Goal: Information Seeking & Learning: Learn about a topic

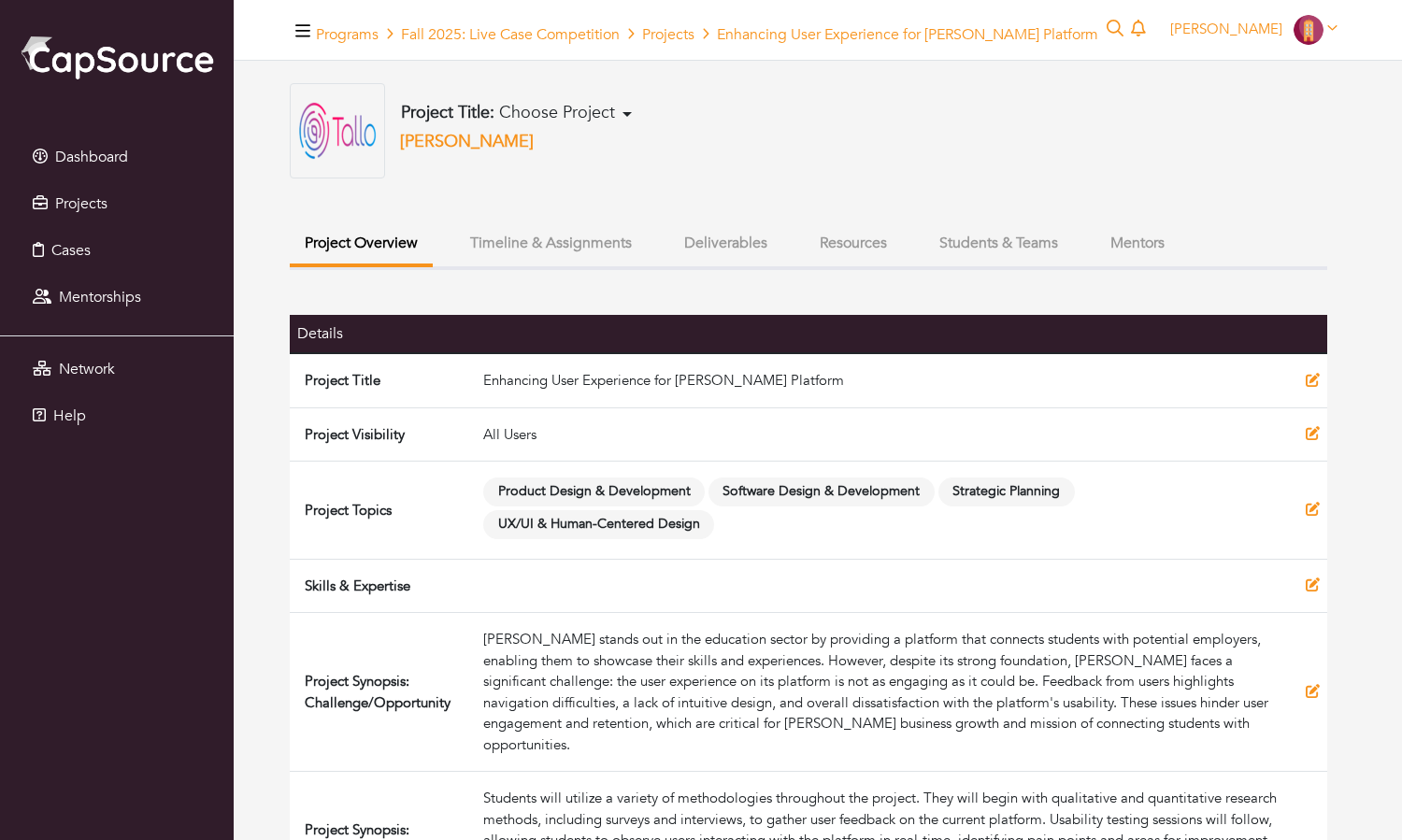
scroll to position [243, 0]
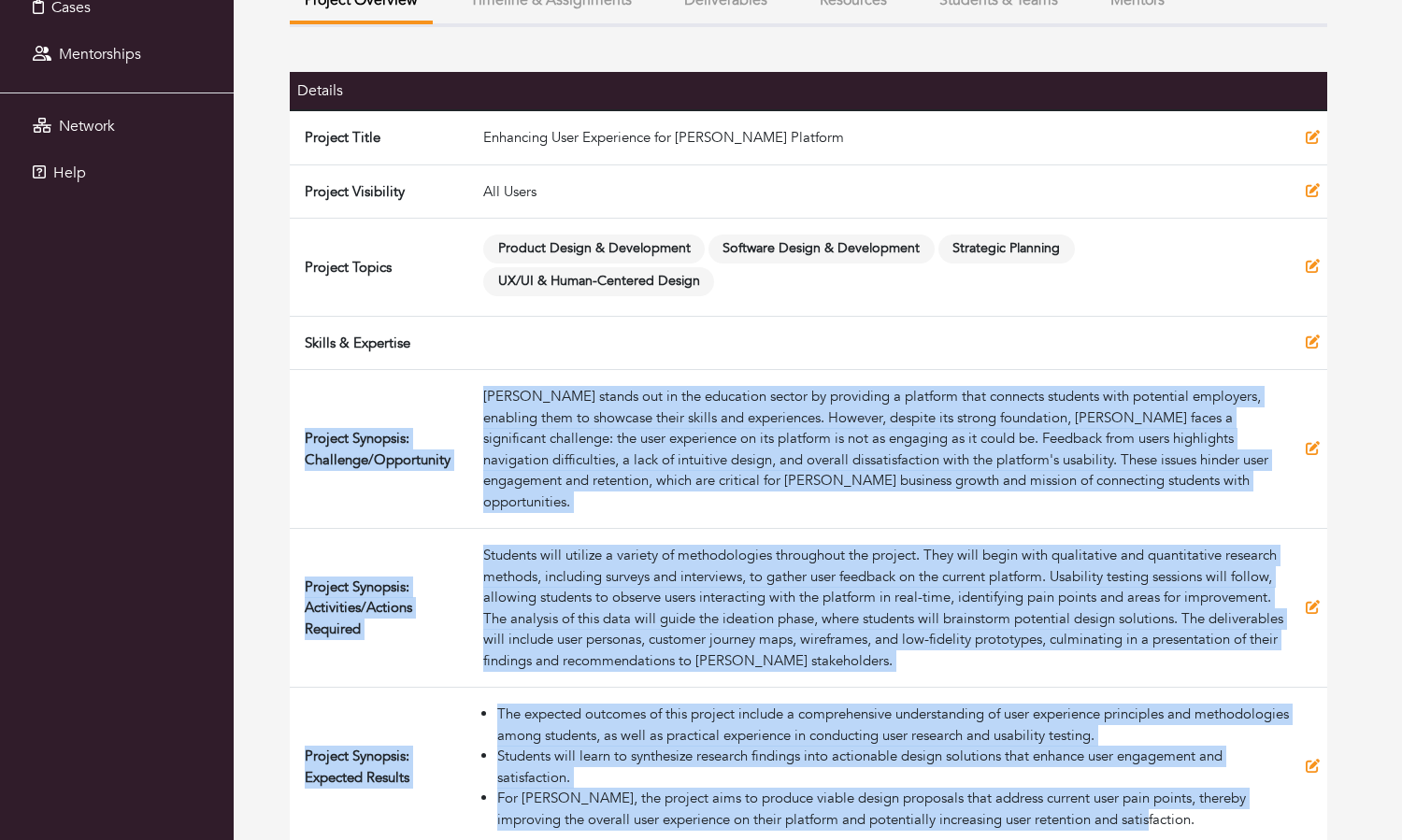
drag, startPoint x: 1115, startPoint y: 799, endPoint x: 320, endPoint y: 390, distance: 894.0
click at [319, 390] on tbody "Project Title Enhancing User Experience for Tallo Platform Project Visibility A…" at bounding box center [808, 478] width 1037 height 736
copy tbody "Project Synopsis: Challenge/Opportunity Tallo stands out in the education secto…"
click at [451, 532] on td "Project Synopsis: Activities/Actions Required" at bounding box center [383, 608] width 186 height 158
drag, startPoint x: 1128, startPoint y: 803, endPoint x: 302, endPoint y: 424, distance: 908.8
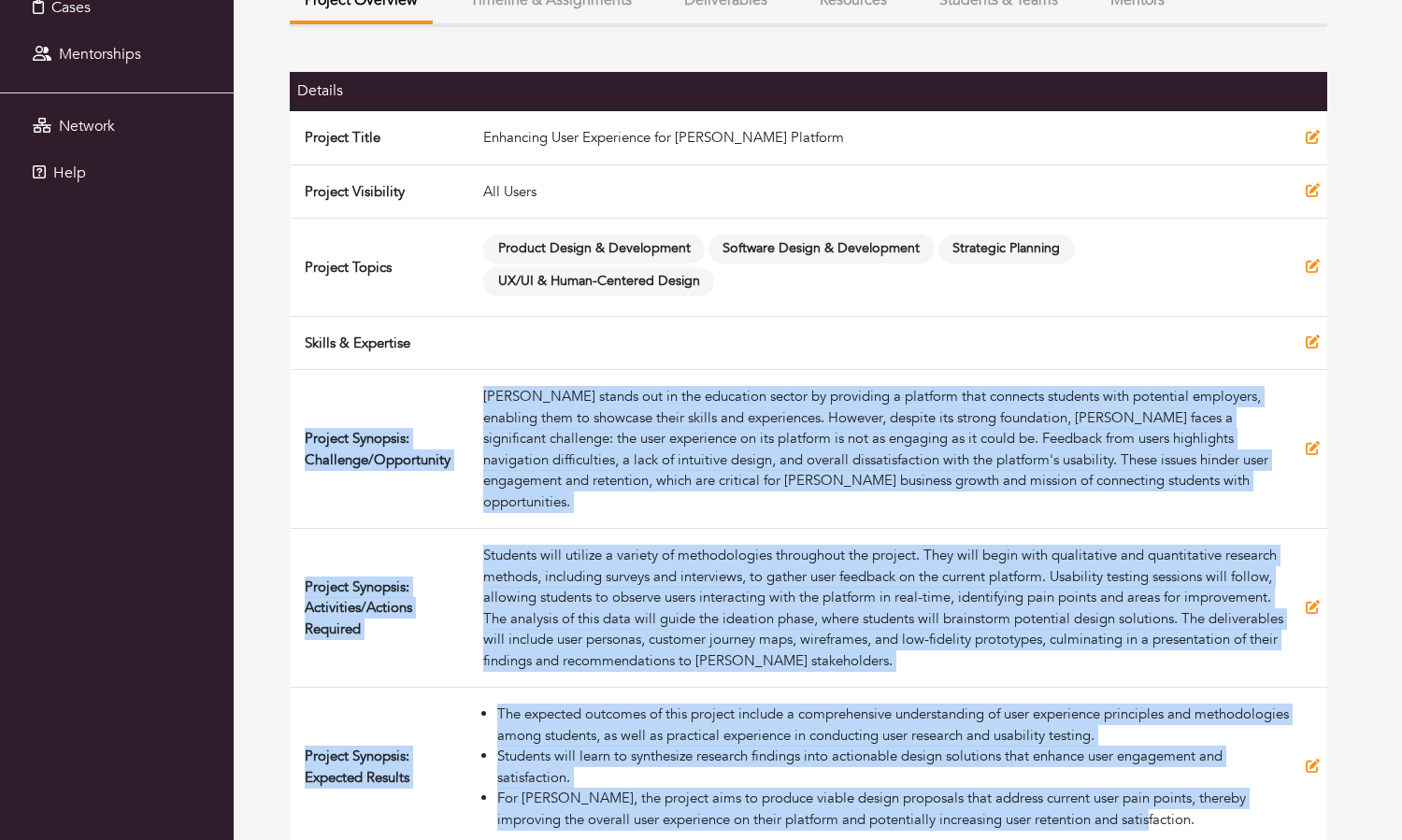
click at [302, 424] on tbody "Project Title Enhancing User Experience for Tallo Platform Project Visibility A…" at bounding box center [808, 478] width 1037 height 736
copy tbody "Project Synopsis: Challenge/Opportunity Tallo stands out in the education secto…"
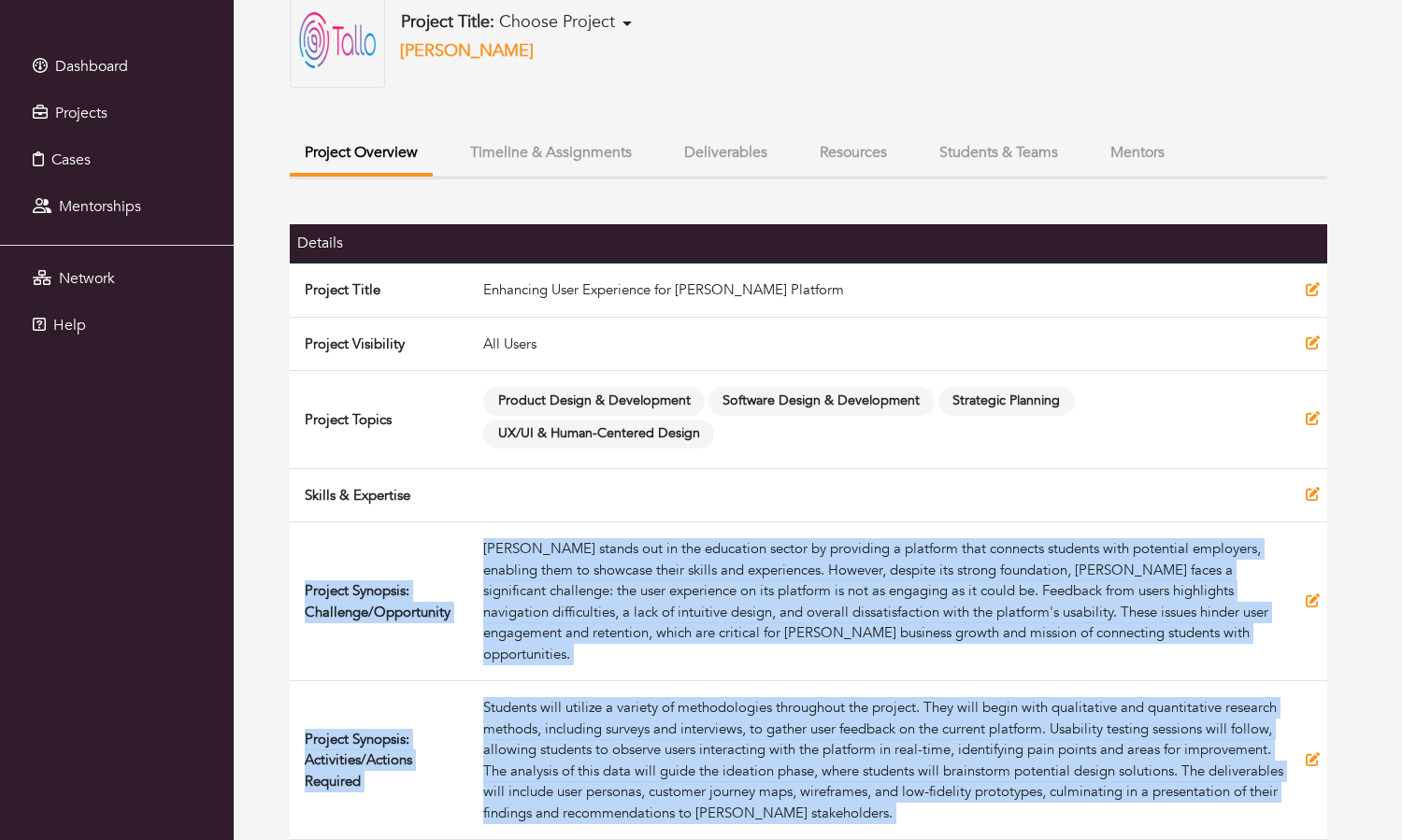
scroll to position [74, 0]
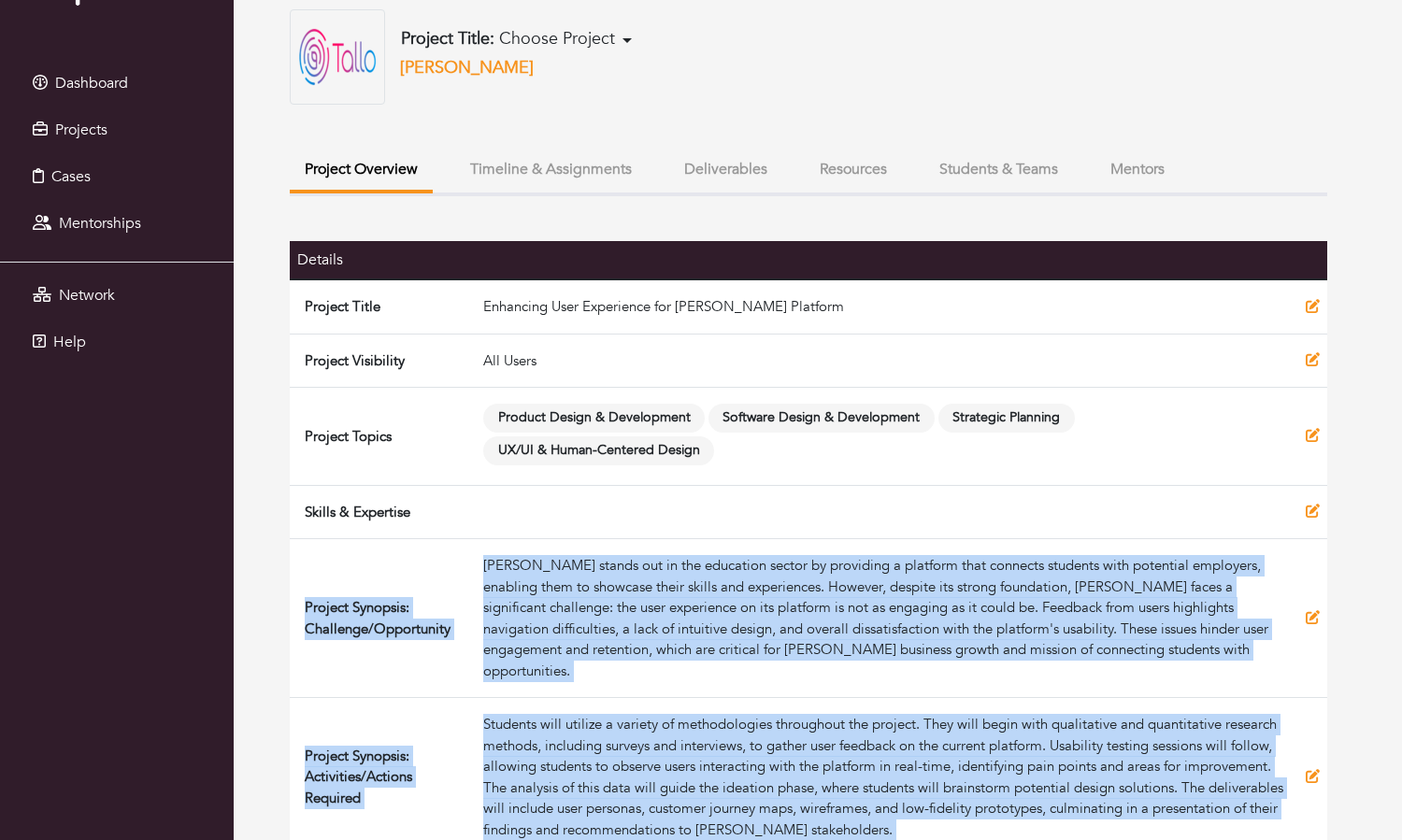
click at [551, 173] on button "Timeline & Assignments" at bounding box center [550, 169] width 191 height 40
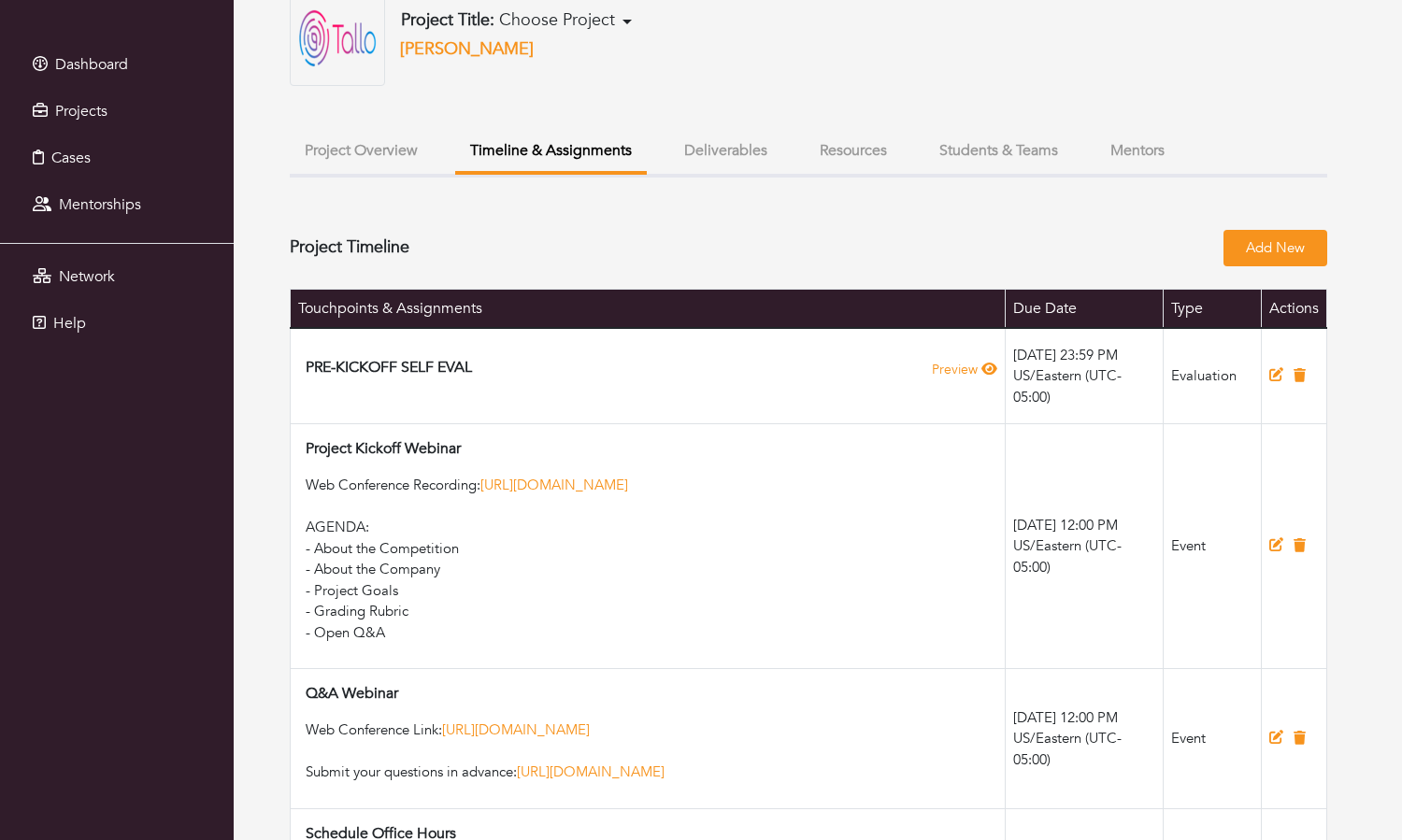
scroll to position [95, 0]
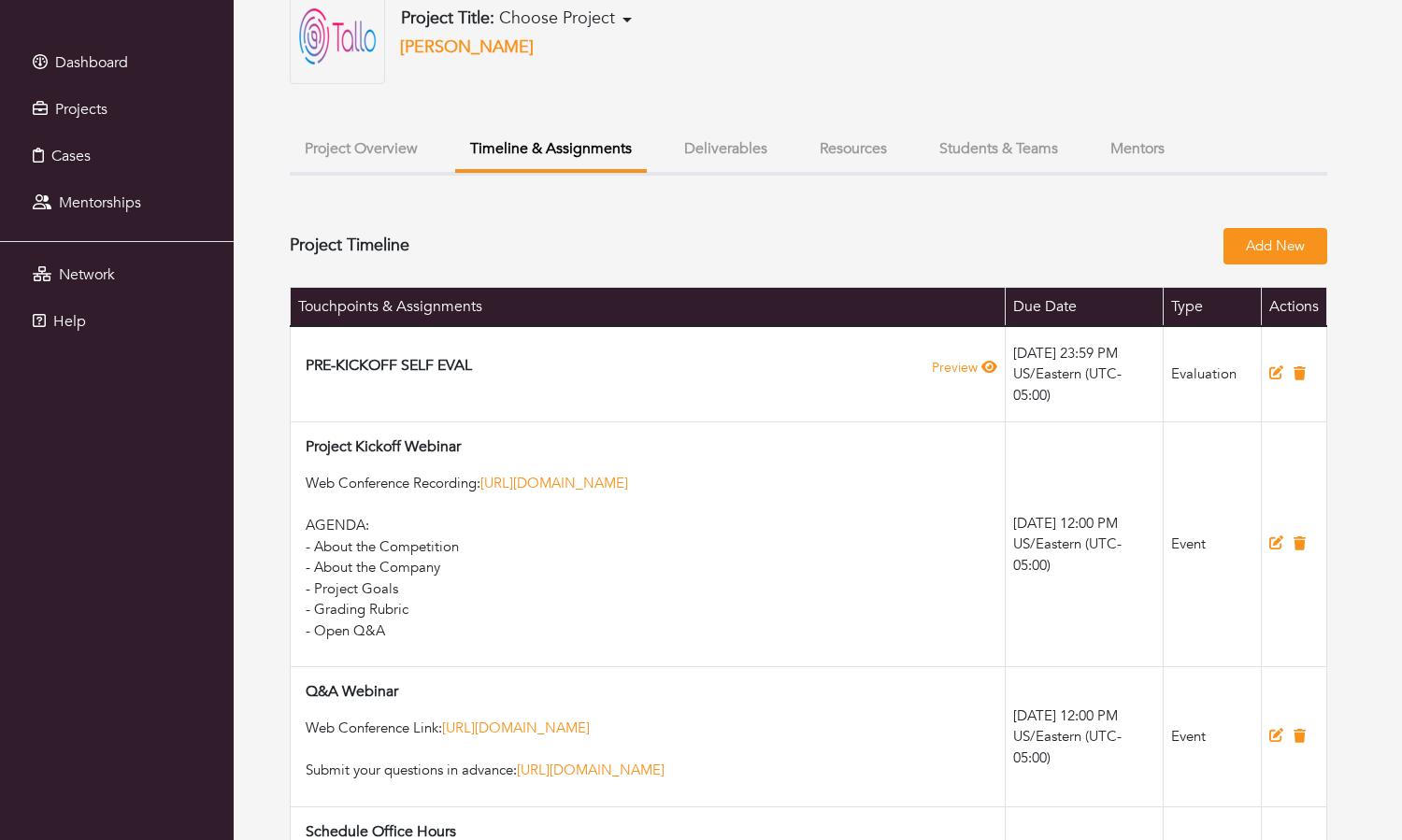
click at [385, 153] on button "Project Overview" at bounding box center [361, 149] width 143 height 40
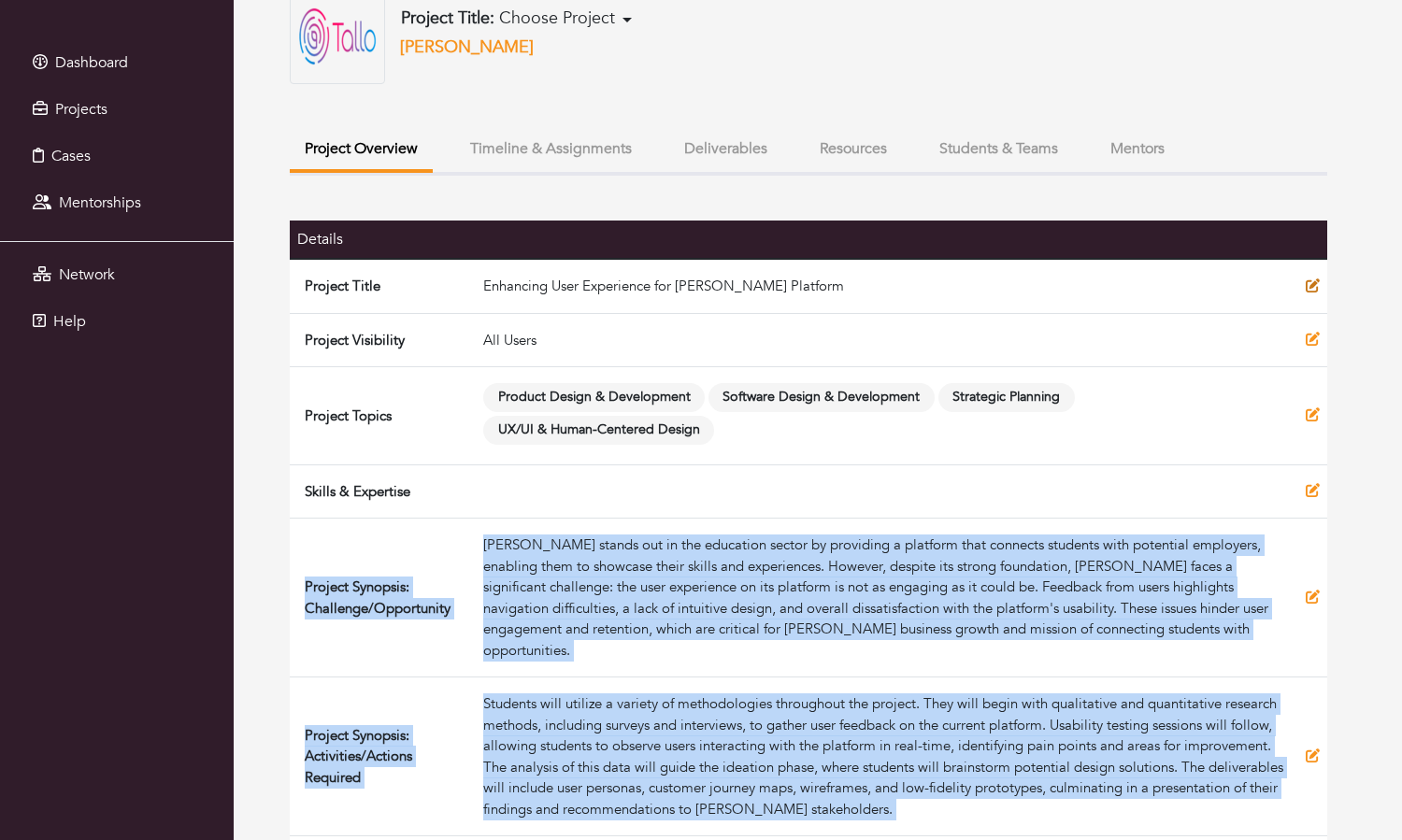
click at [1309, 292] on icon at bounding box center [1312, 285] width 14 height 14
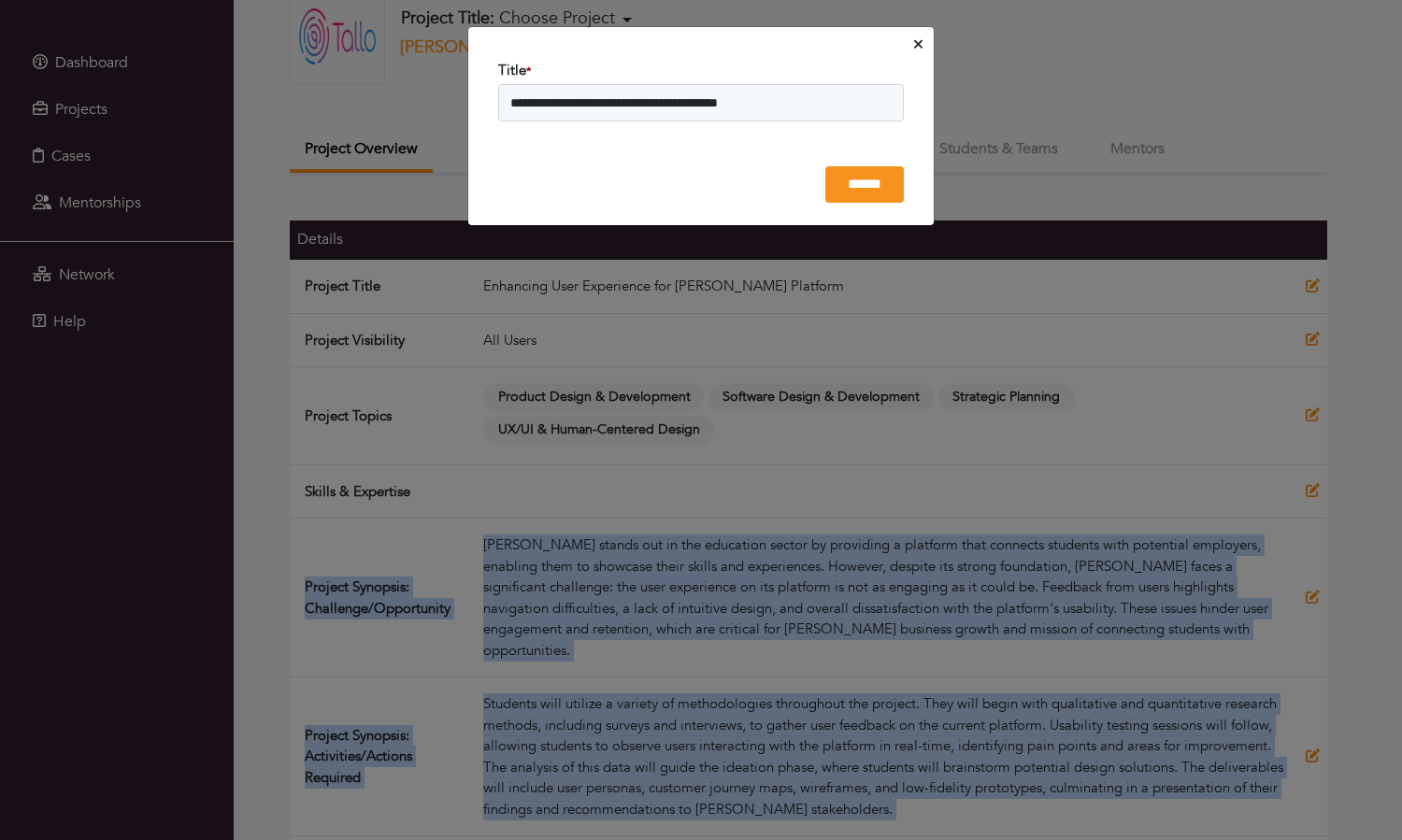
click at [917, 44] on icon "Close" at bounding box center [917, 44] width 8 height 8
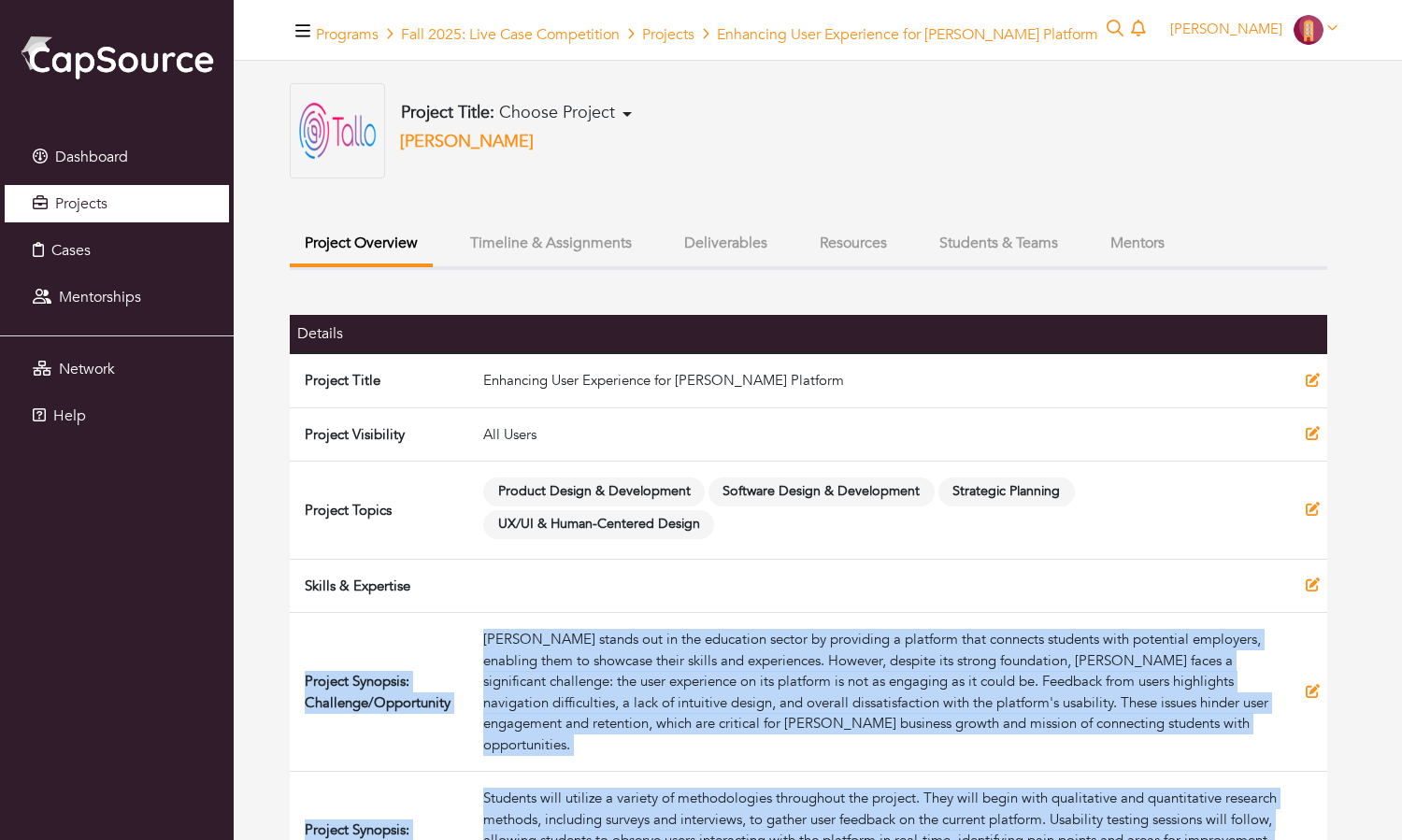
click at [127, 202] on link "Projects" at bounding box center [116, 203] width 224 height 38
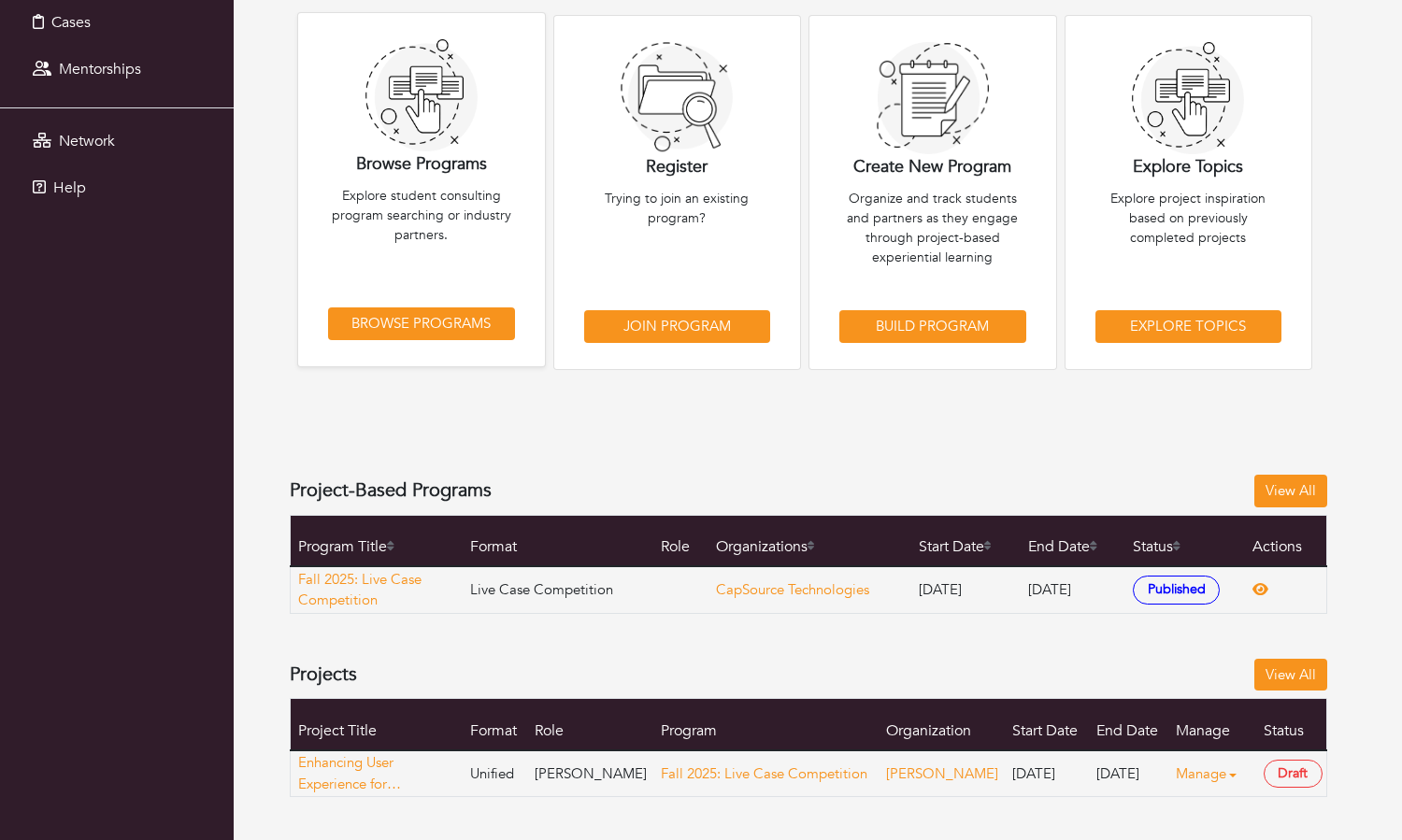
scroll to position [222, 0]
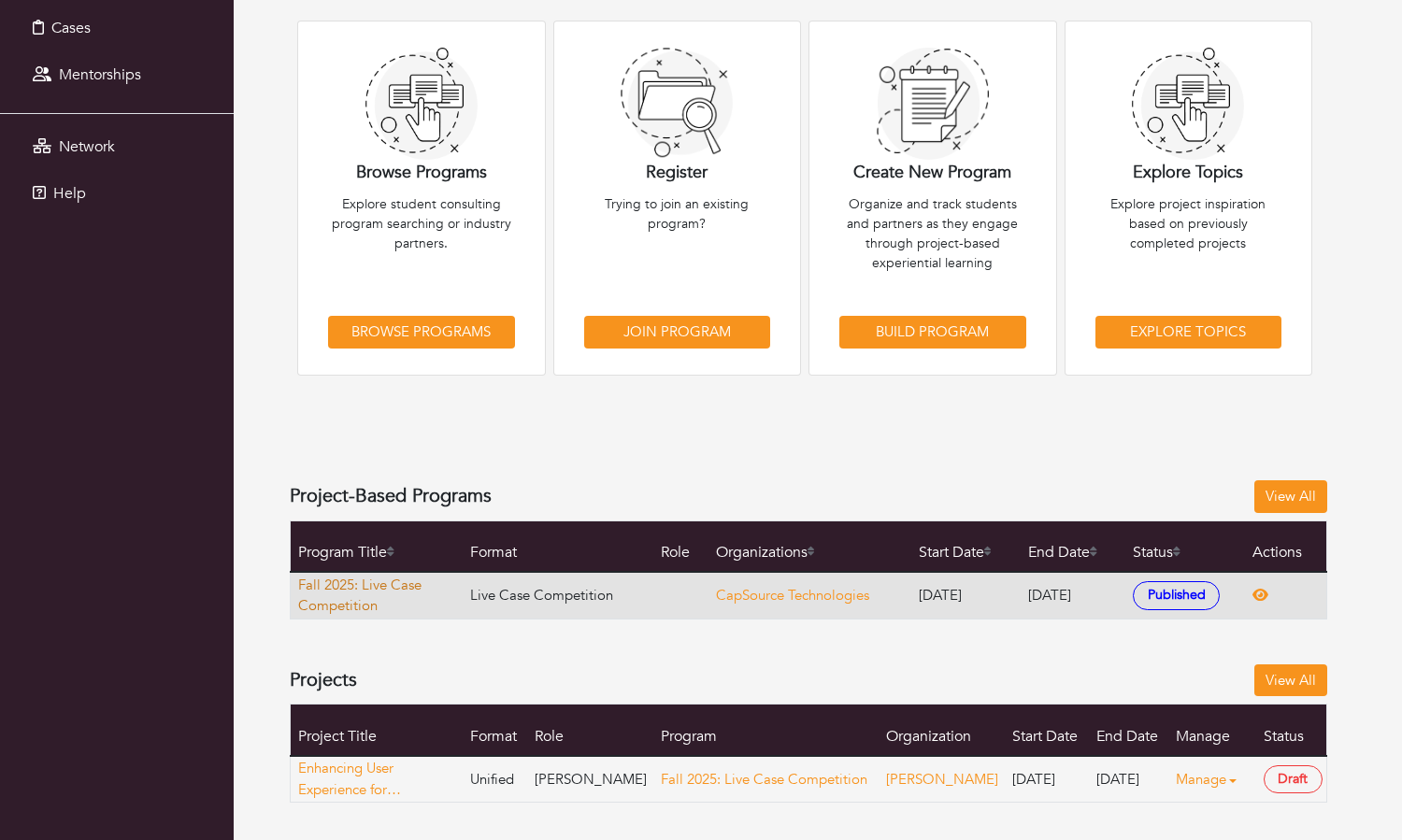
click at [353, 599] on link "Fall 2025: Live Case Competition" at bounding box center [380, 595] width 163 height 42
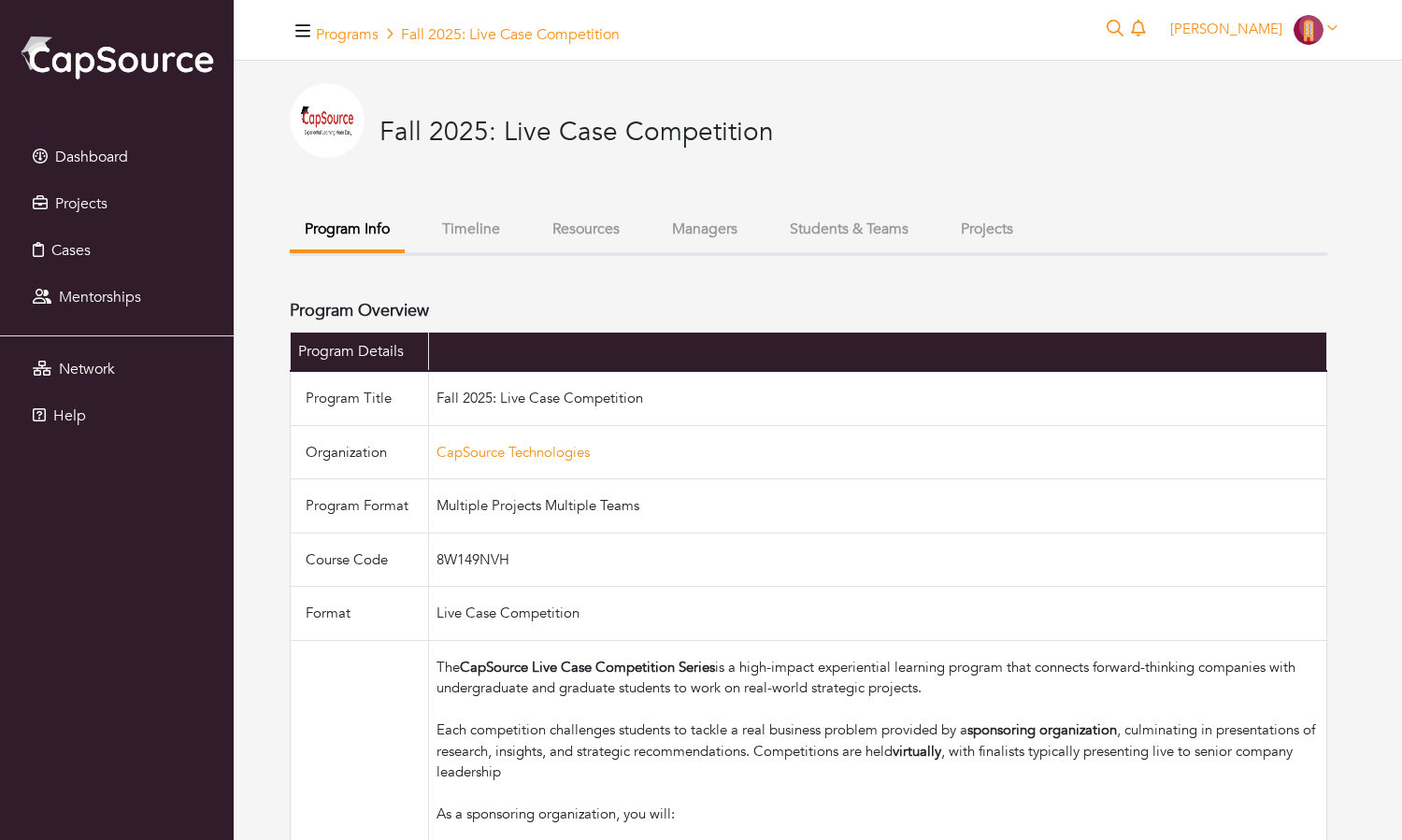
click at [962, 233] on button "Projects" at bounding box center [987, 229] width 83 height 40
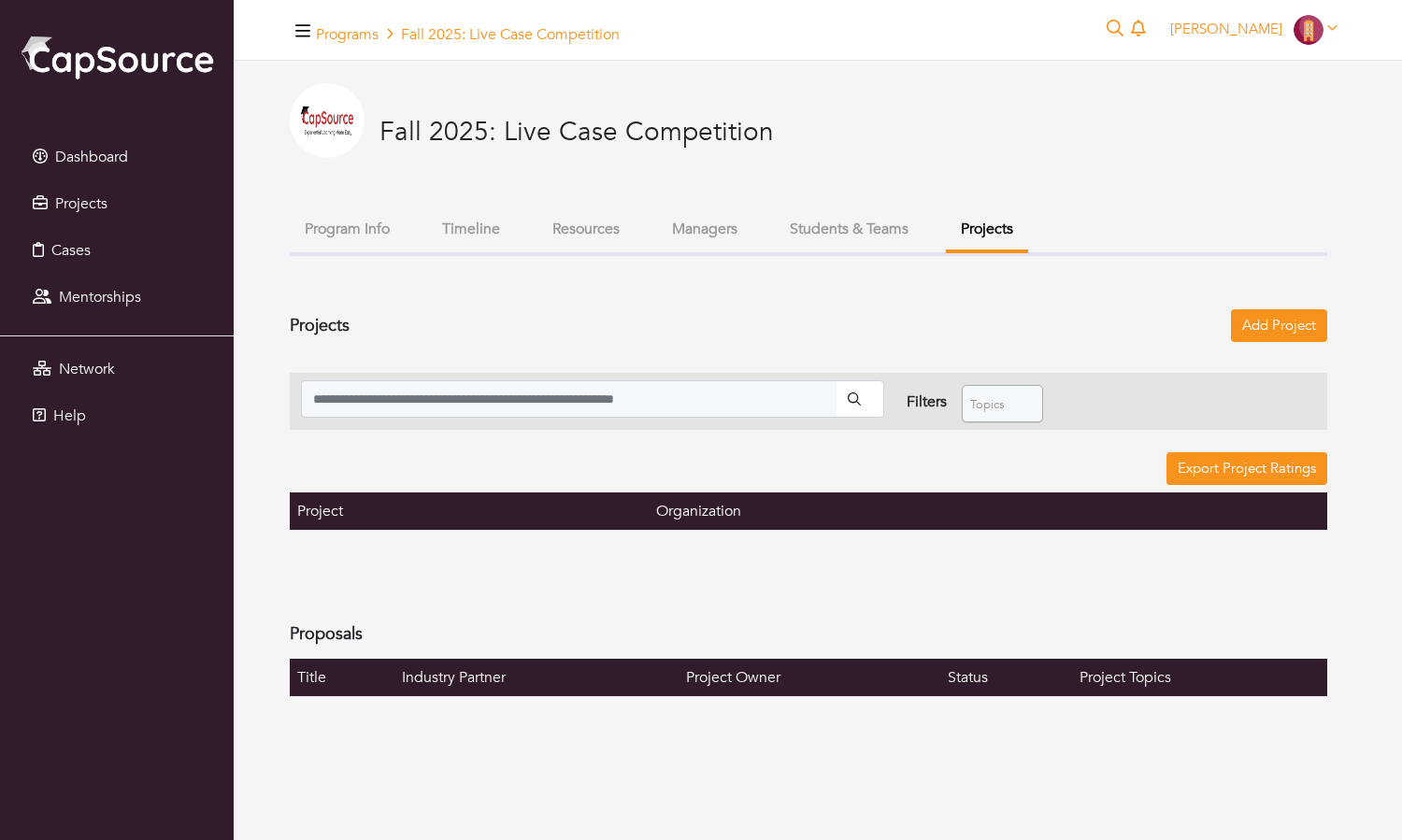
click at [365, 233] on button "Program Info" at bounding box center [347, 229] width 115 height 40
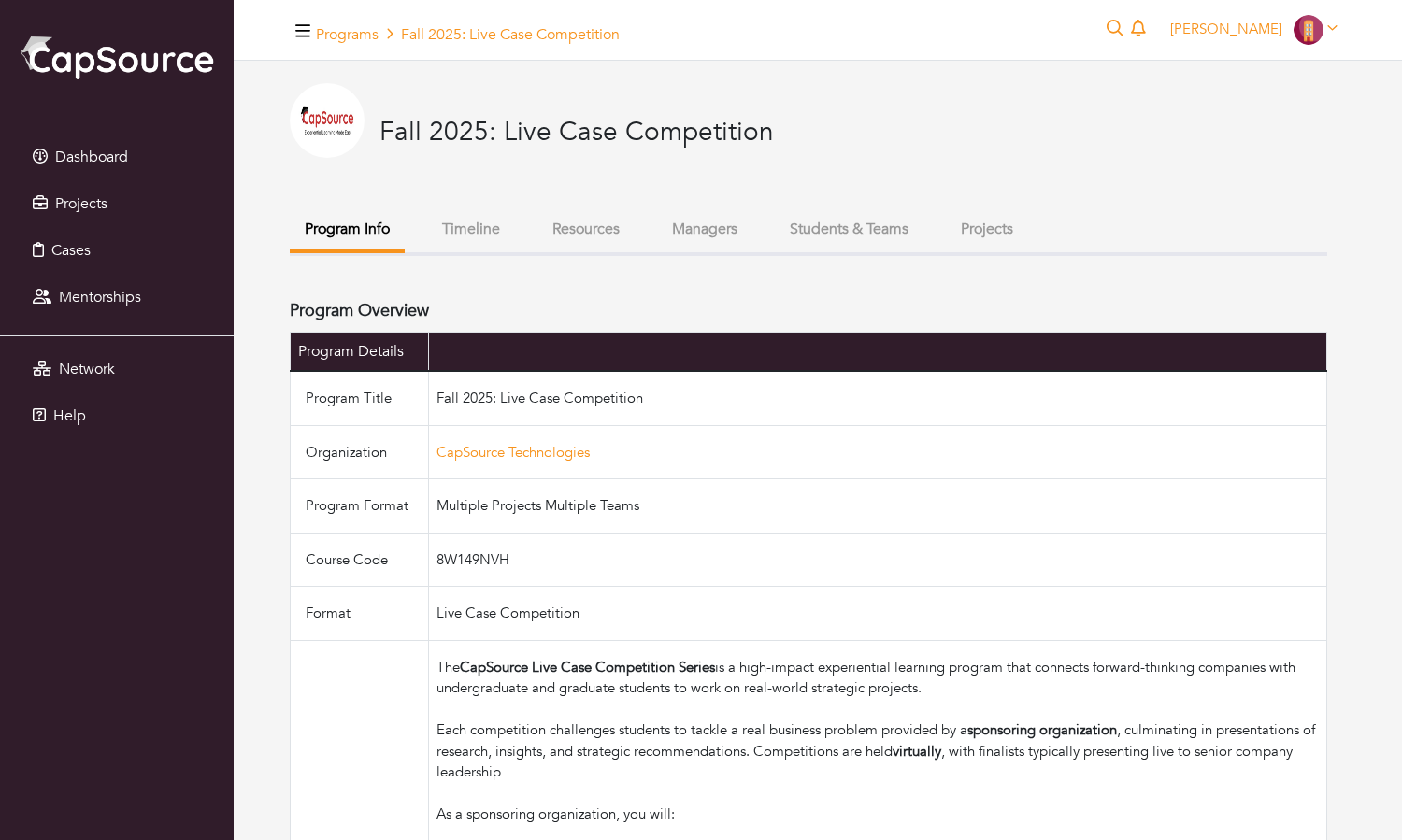
click at [867, 235] on button "Students & Teams" at bounding box center [849, 229] width 148 height 40
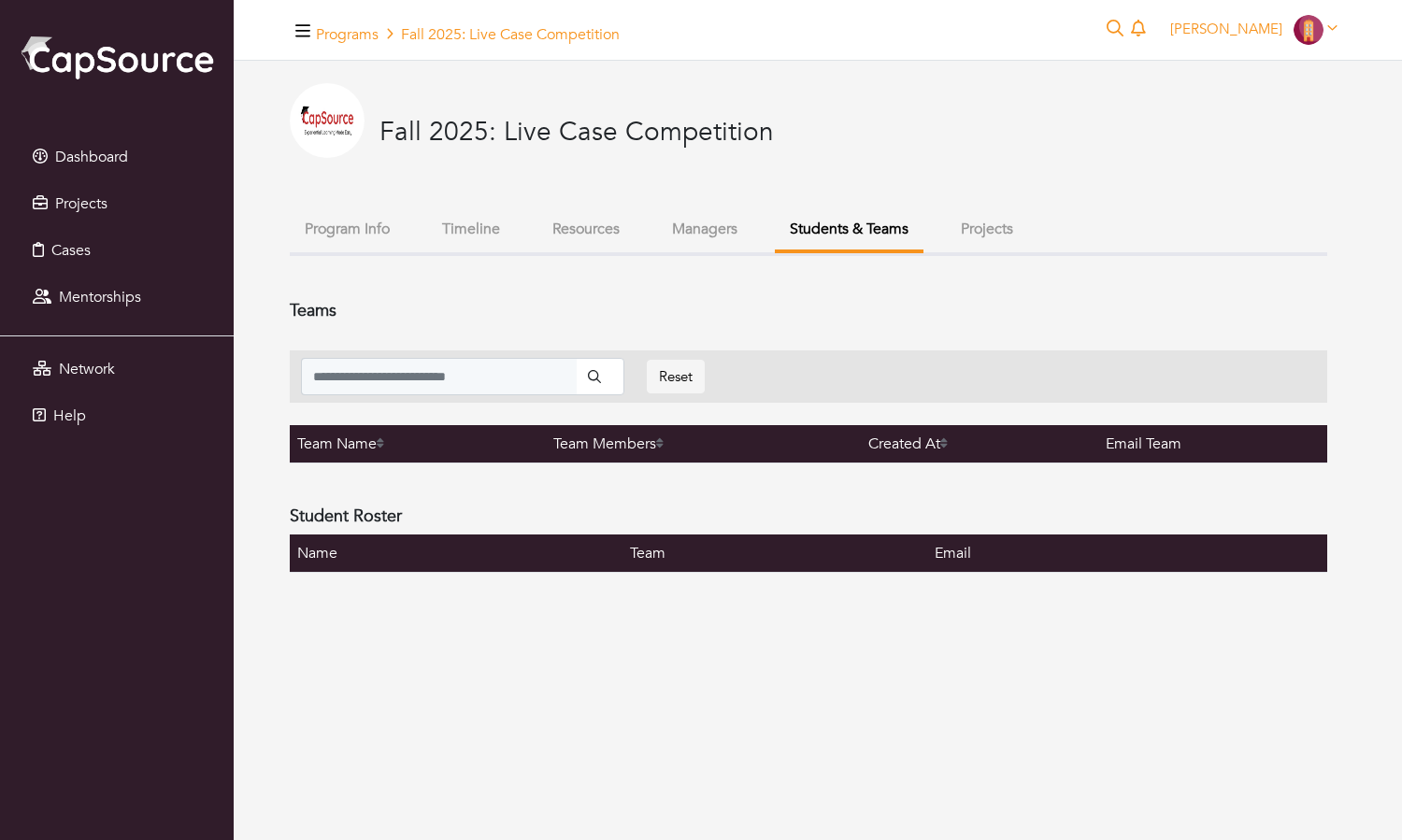
click at [739, 228] on button "Managers" at bounding box center [704, 229] width 96 height 40
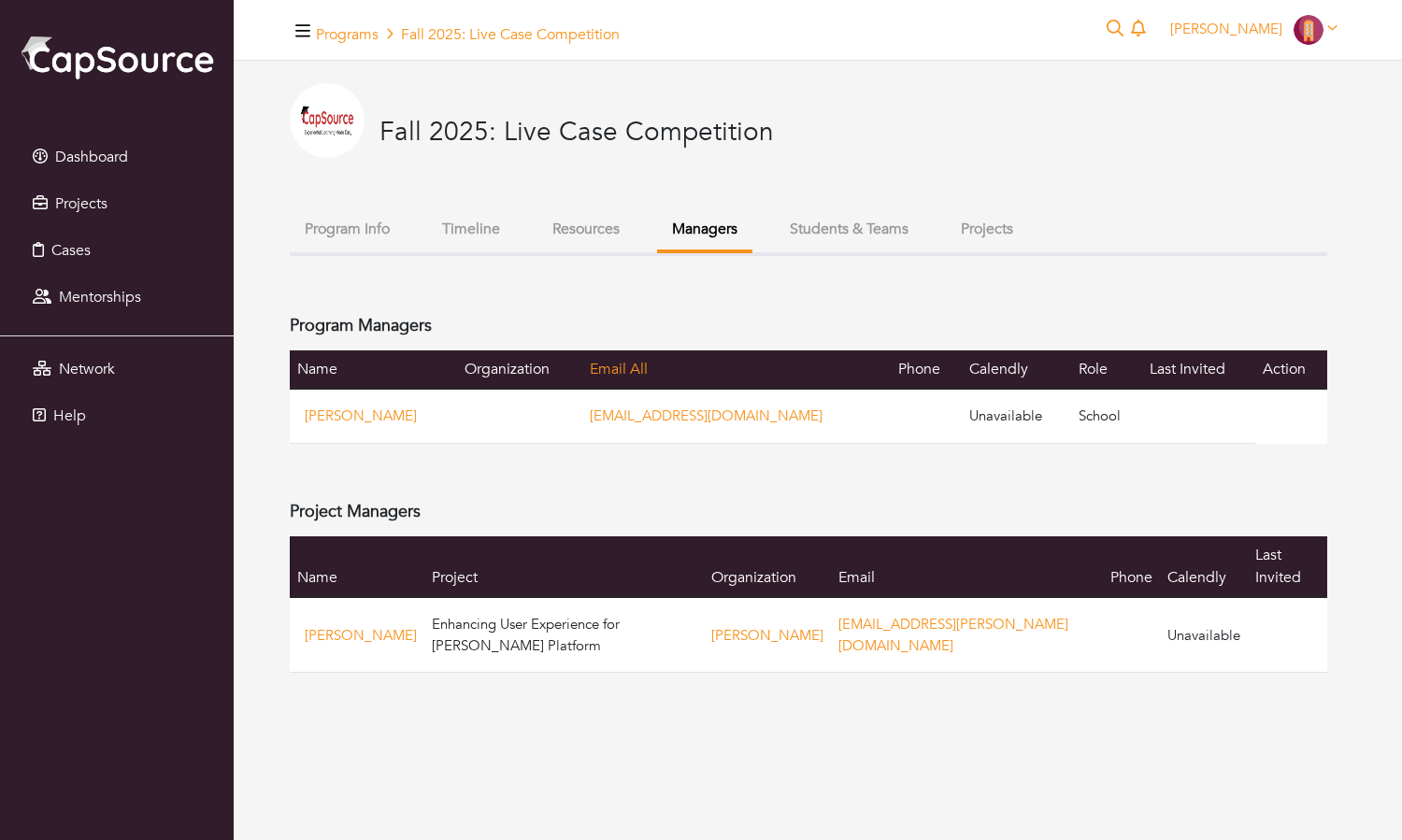
click at [595, 234] on button "Resources" at bounding box center [586, 229] width 98 height 40
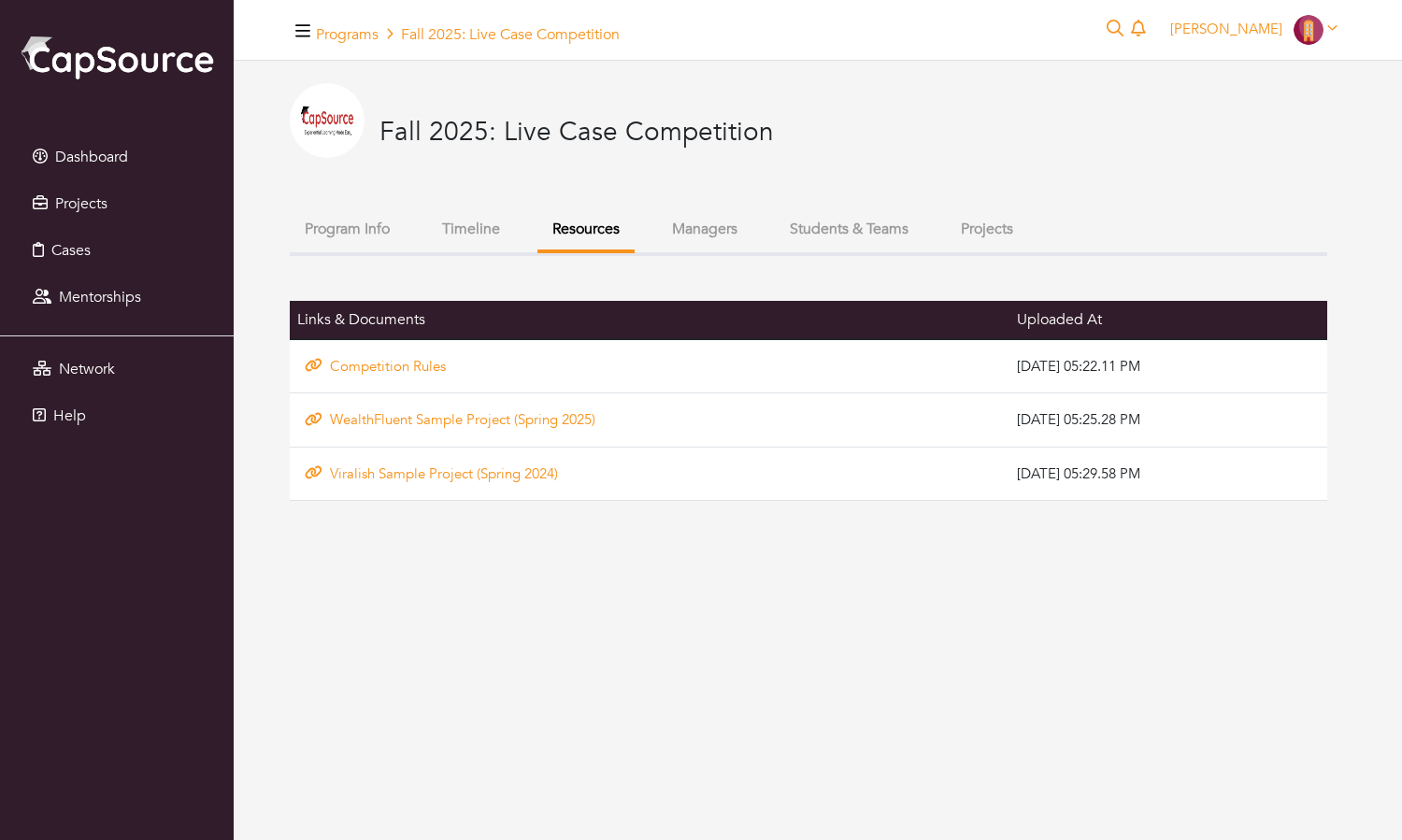
click at [495, 220] on button "Timeline" at bounding box center [471, 229] width 88 height 40
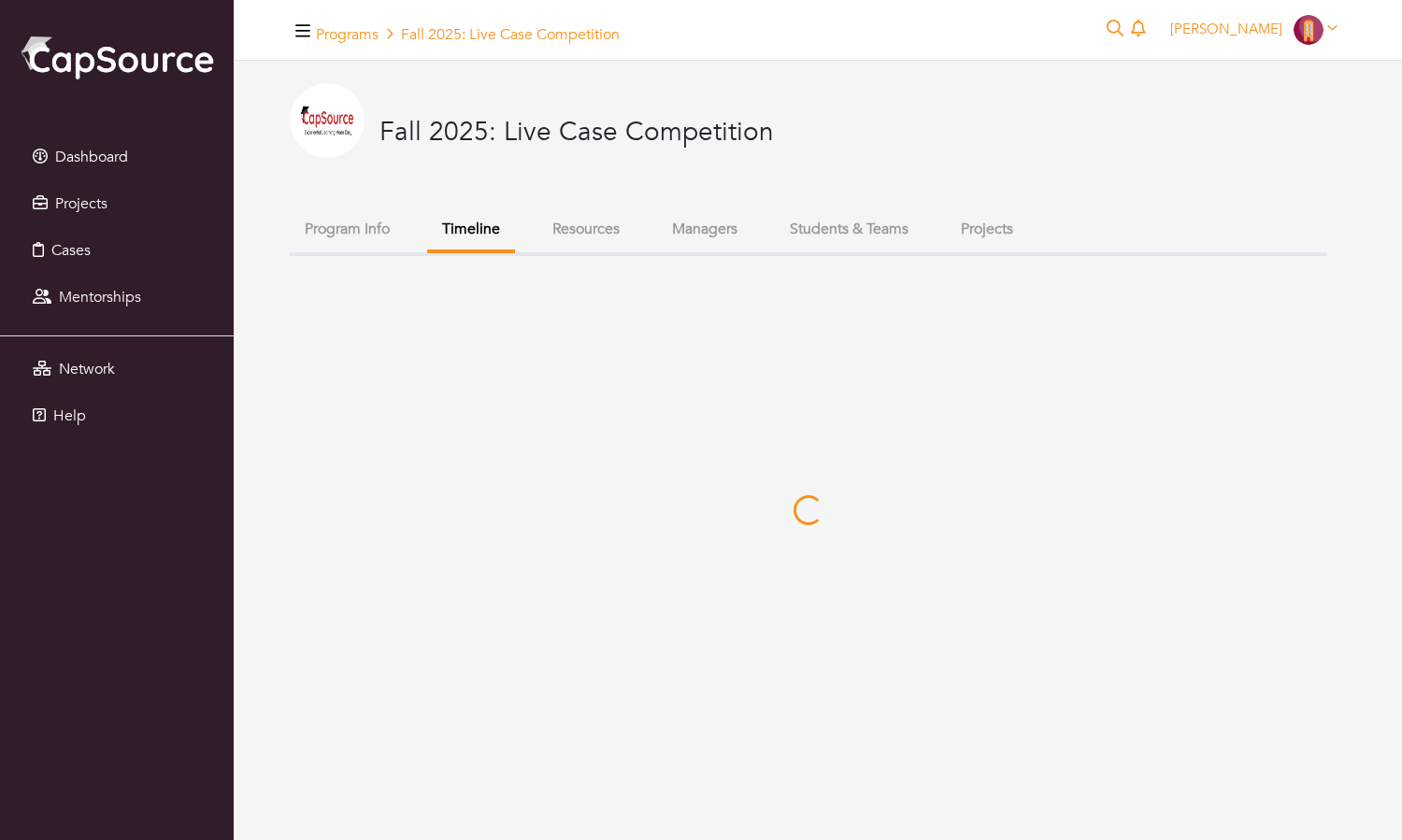
click at [613, 224] on button "Resources" at bounding box center [586, 229] width 98 height 40
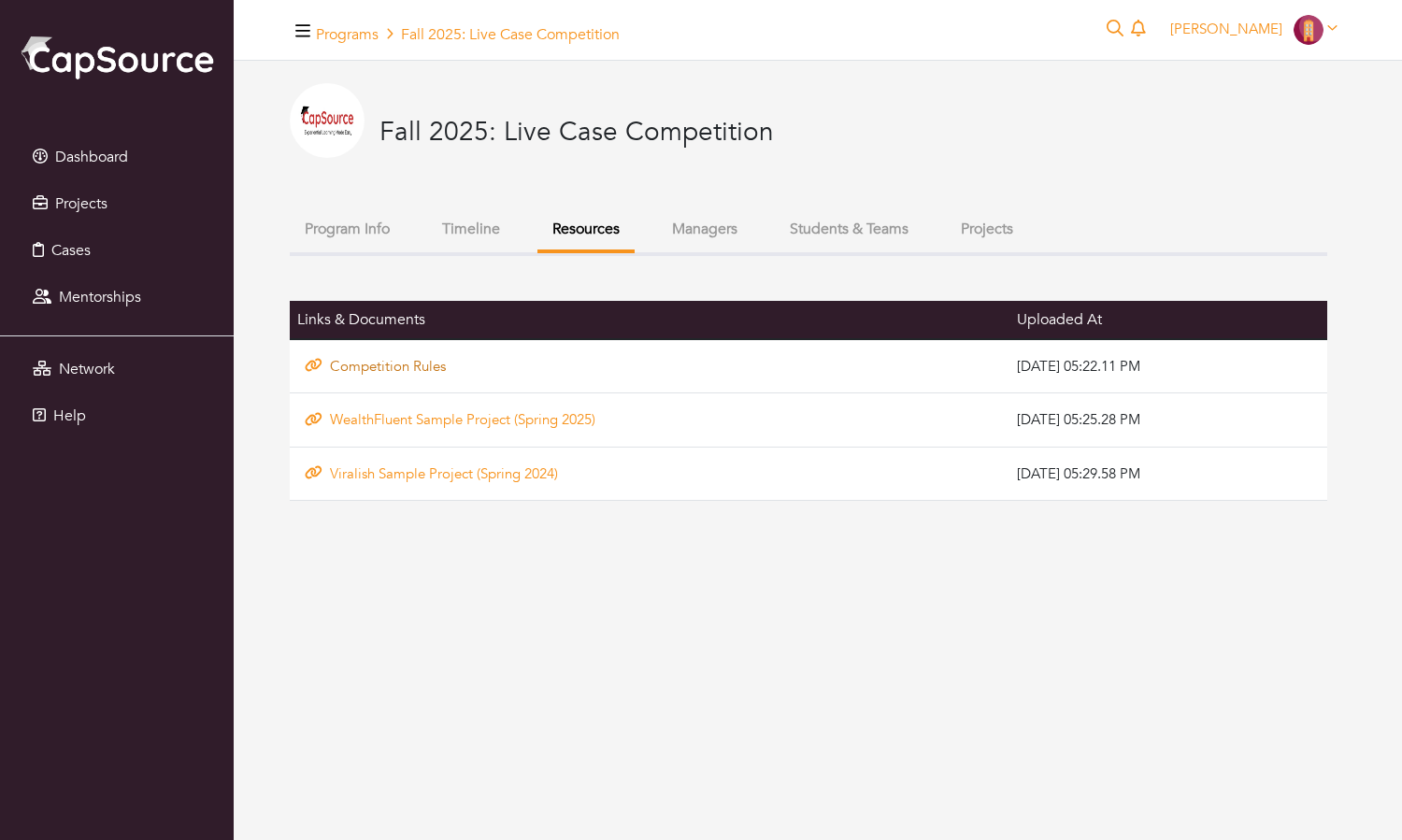
click at [407, 368] on link "Competition Rules" at bounding box center [388, 367] width 116 height 19
click at [445, 413] on link "WealthFluent Sample Project (Spring 2025)" at bounding box center [462, 419] width 265 height 19
click at [474, 419] on link "WealthFluent Sample Project (Spring 2025)" at bounding box center [462, 419] width 265 height 19
click at [435, 470] on link "Viralish Sample Project (Spring 2024)" at bounding box center [444, 473] width 228 height 19
click at [716, 223] on button "Managers" at bounding box center [704, 229] width 96 height 40
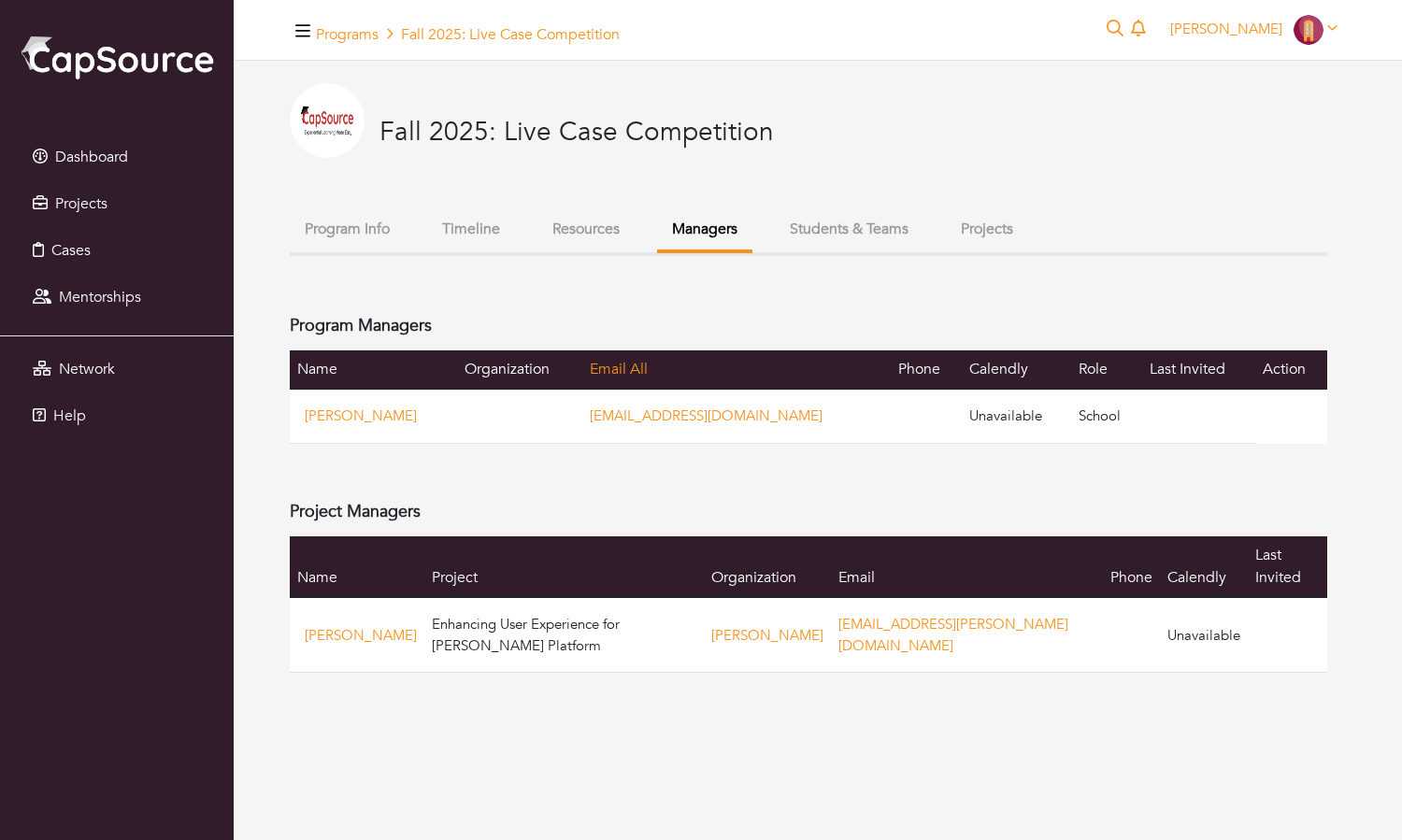
click at [972, 248] on li "Projects" at bounding box center [987, 231] width 83 height 43
click at [972, 227] on button "Projects" at bounding box center [987, 229] width 83 height 40
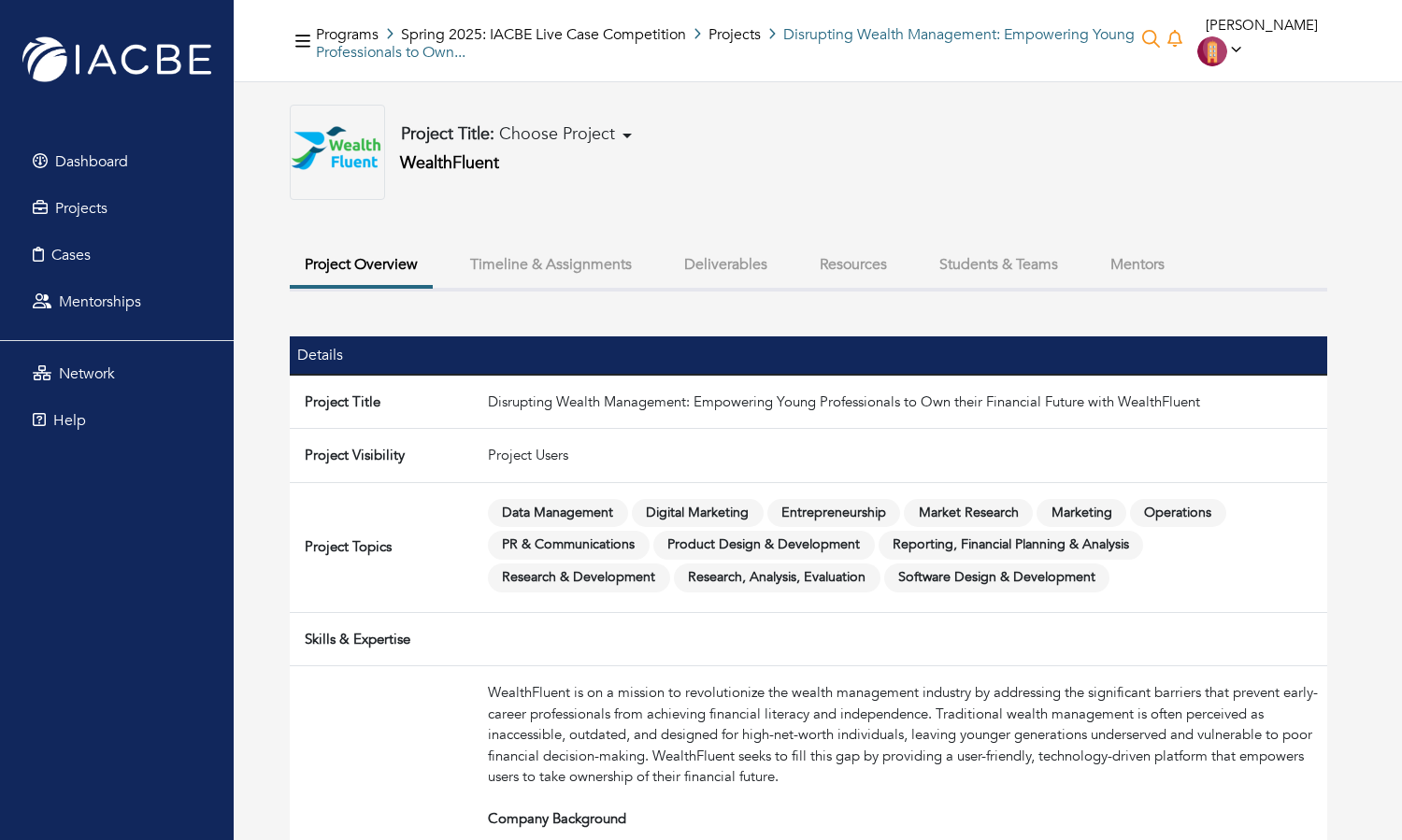
click at [968, 261] on button "Students & Teams" at bounding box center [998, 264] width 148 height 40
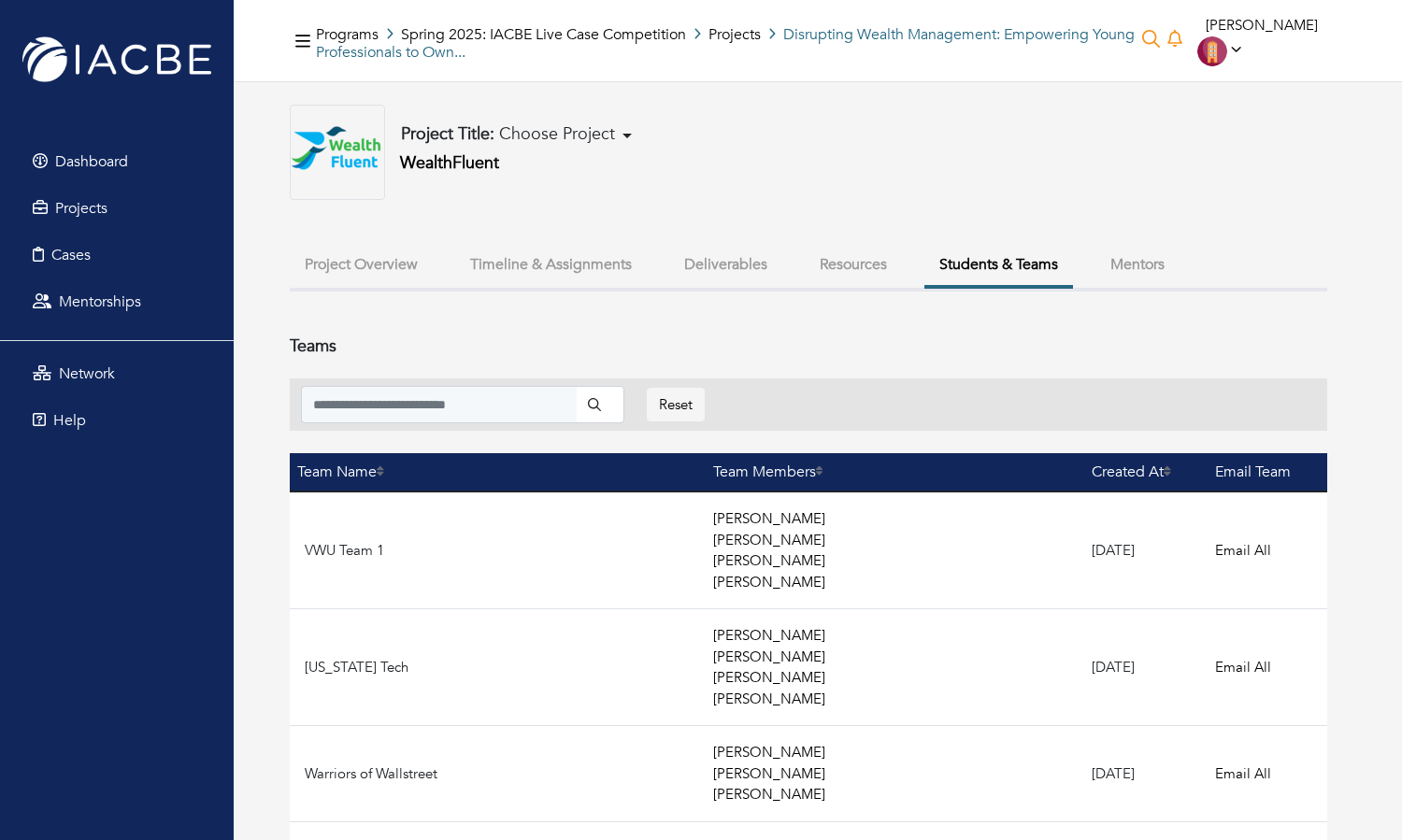
click at [1108, 262] on button "Mentors" at bounding box center [1138, 264] width 84 height 40
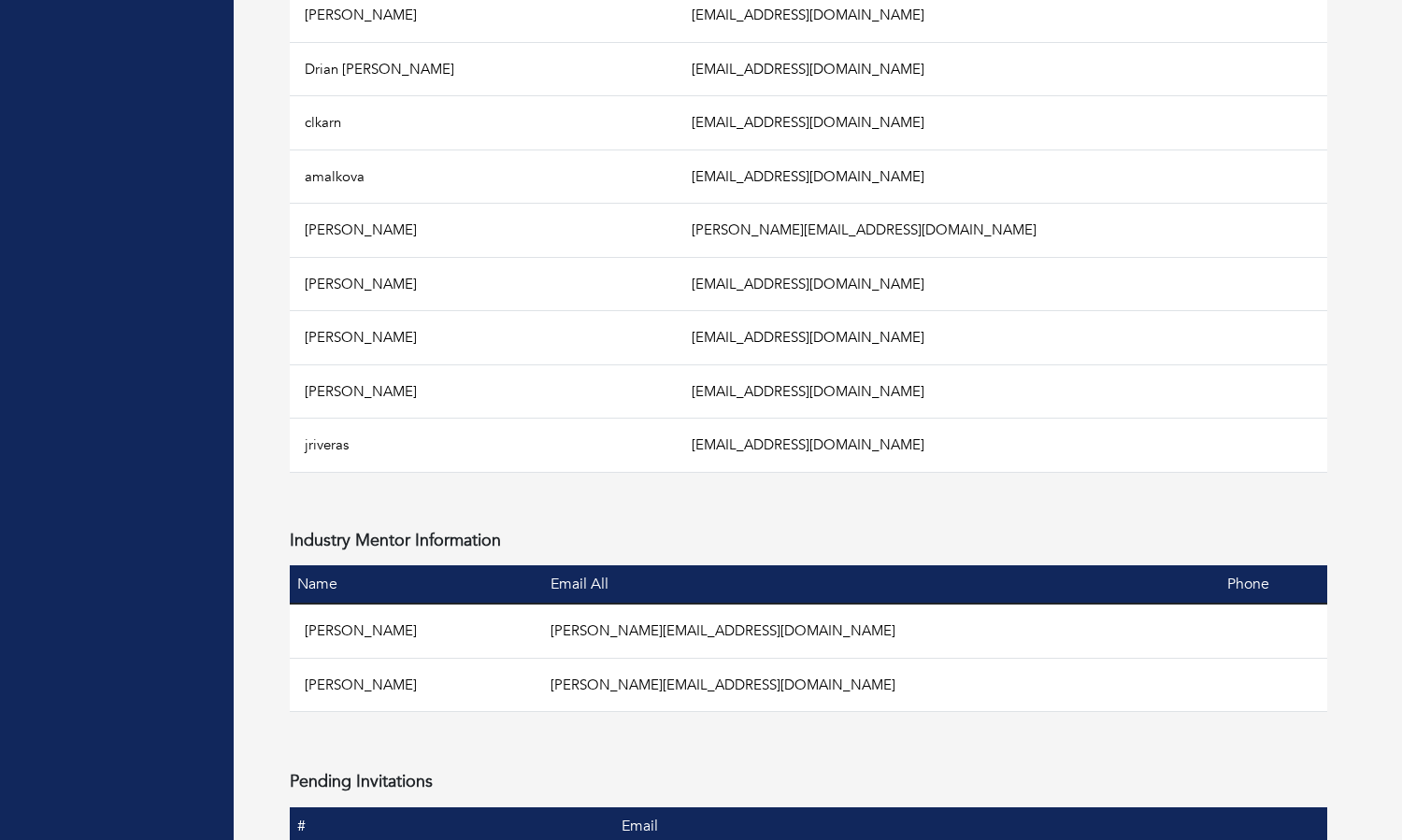
scroll to position [2179, 0]
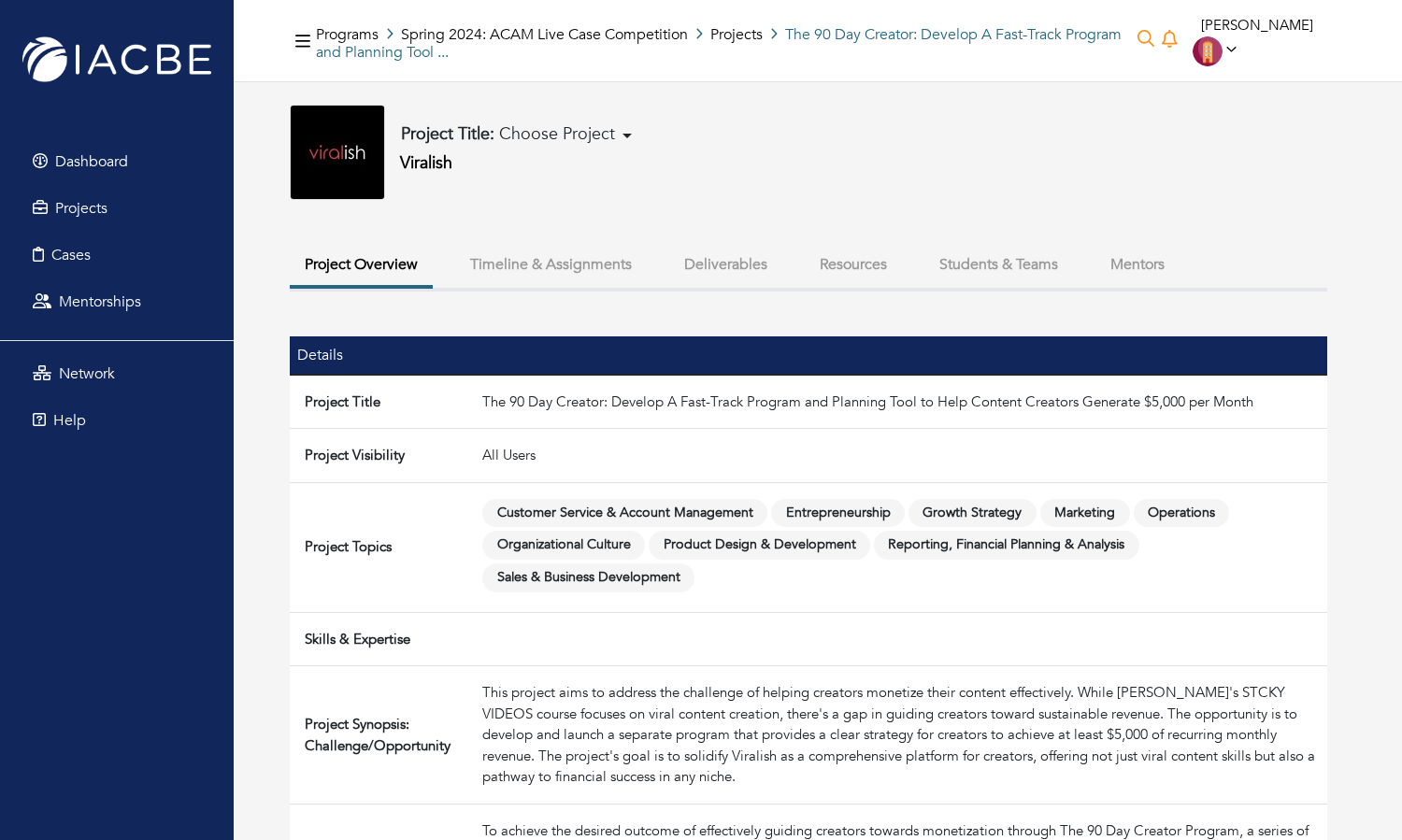
click at [950, 269] on button "Students & Teams" at bounding box center [998, 264] width 148 height 40
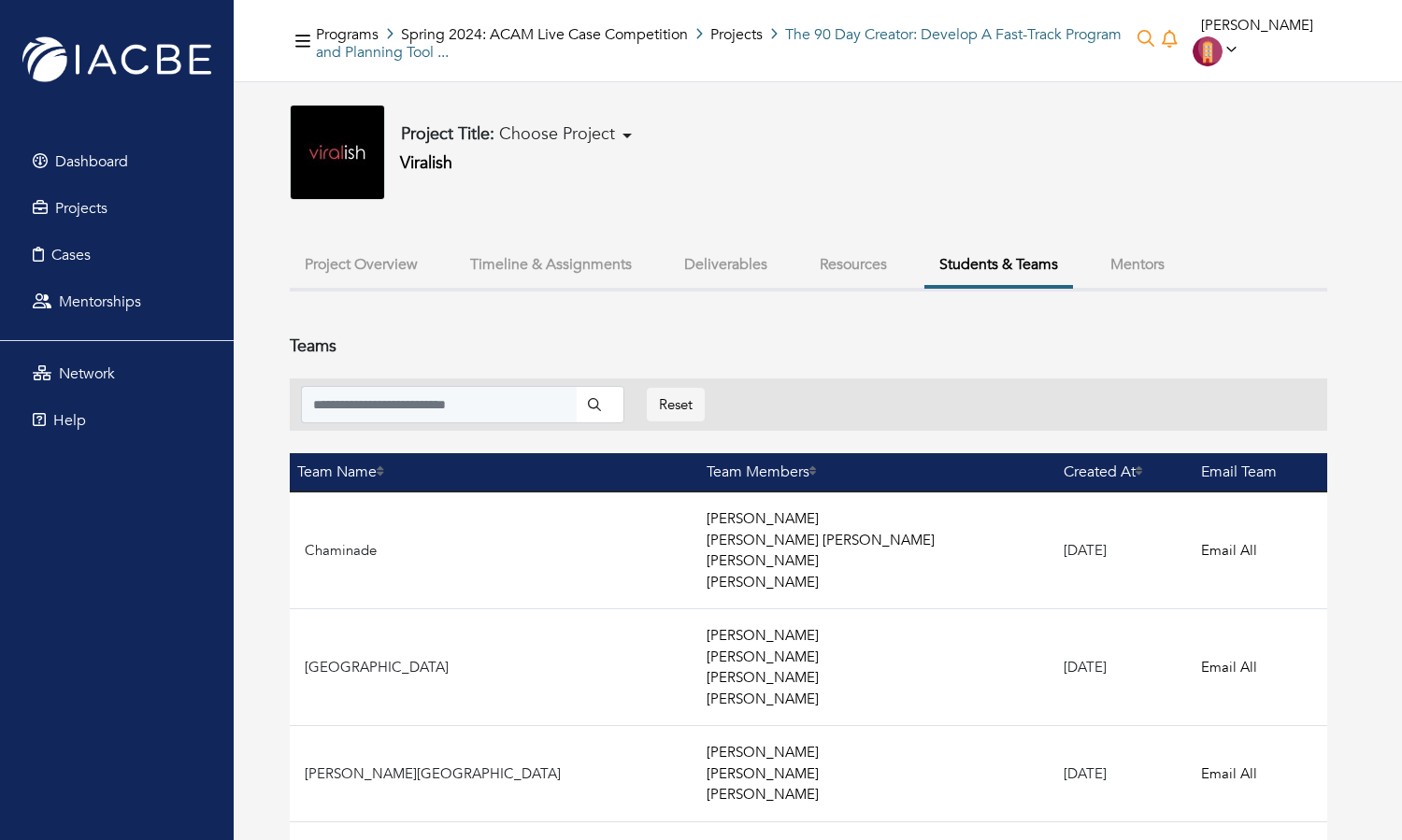
click at [719, 256] on button "Deliverables" at bounding box center [725, 264] width 113 height 40
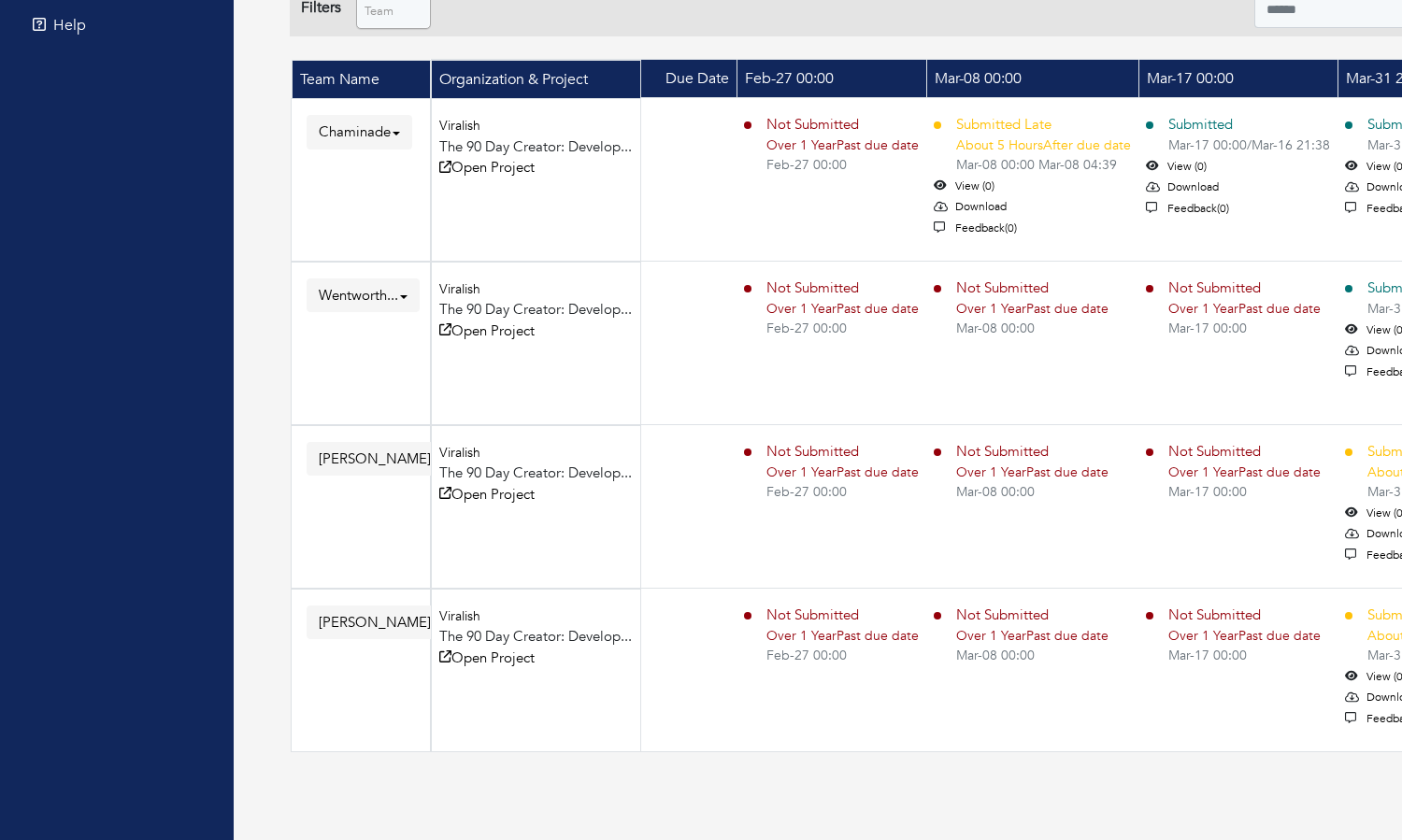
scroll to position [384, 0]
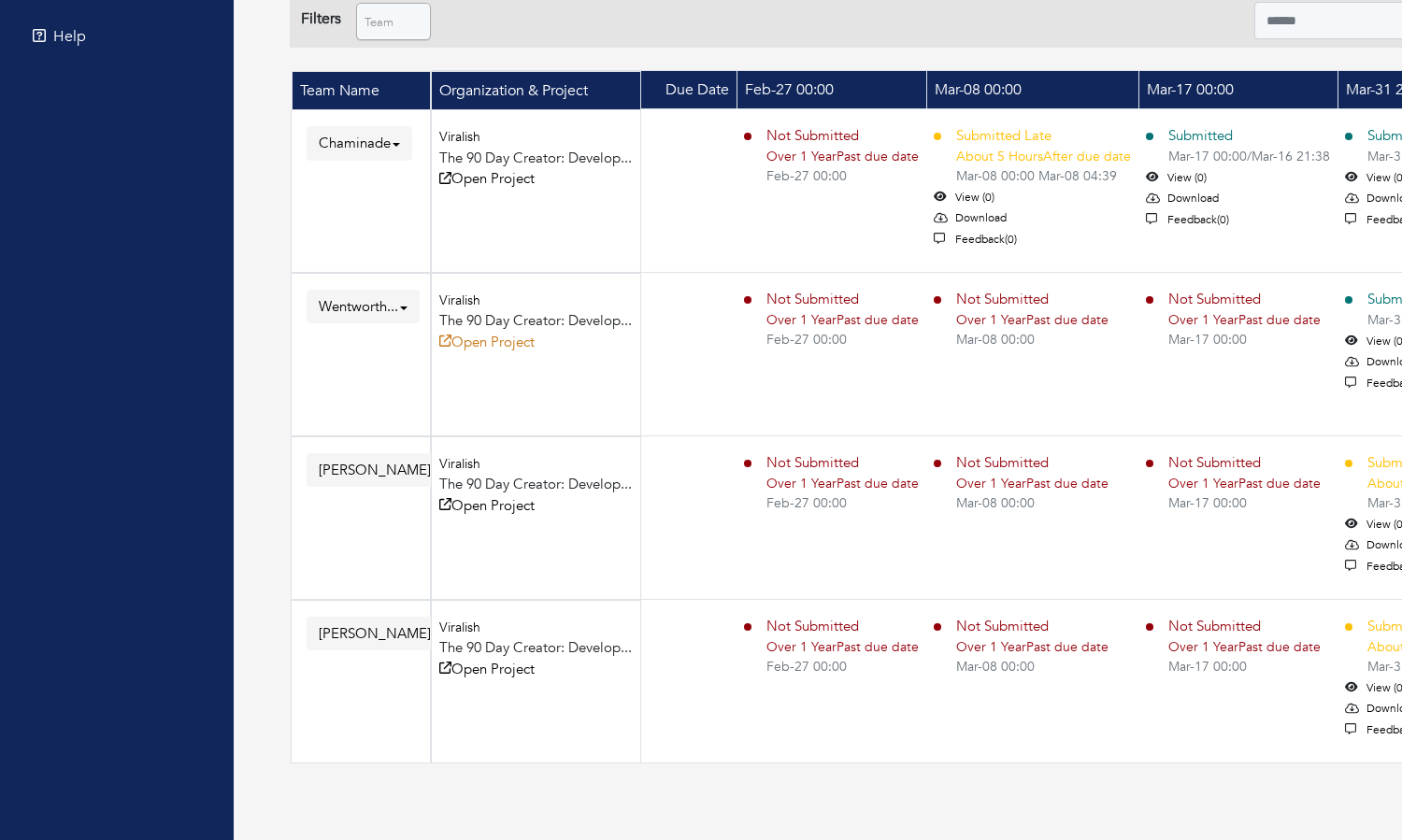
click at [517, 343] on link "Open Project" at bounding box center [487, 342] width 96 height 19
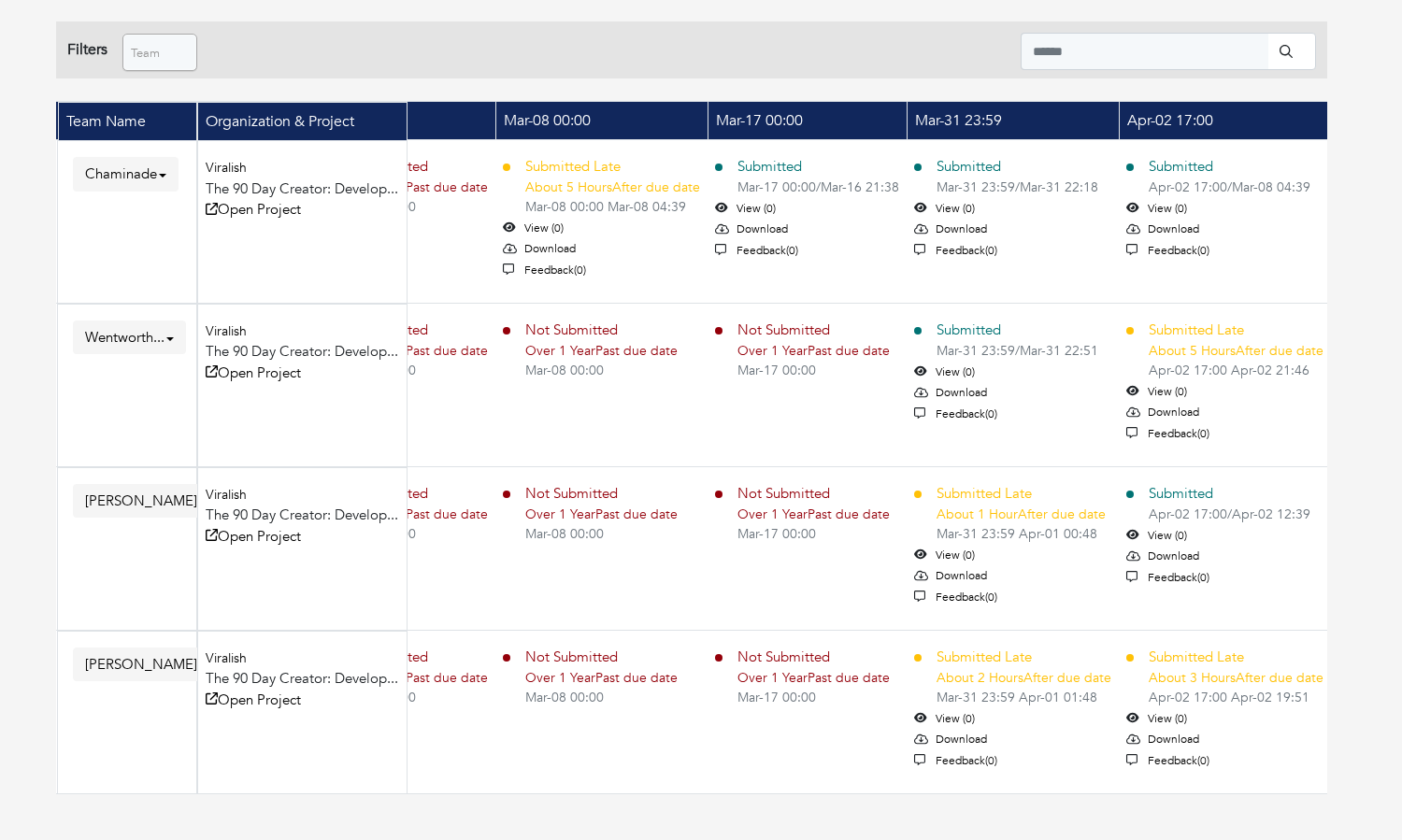
scroll to position [352, 234]
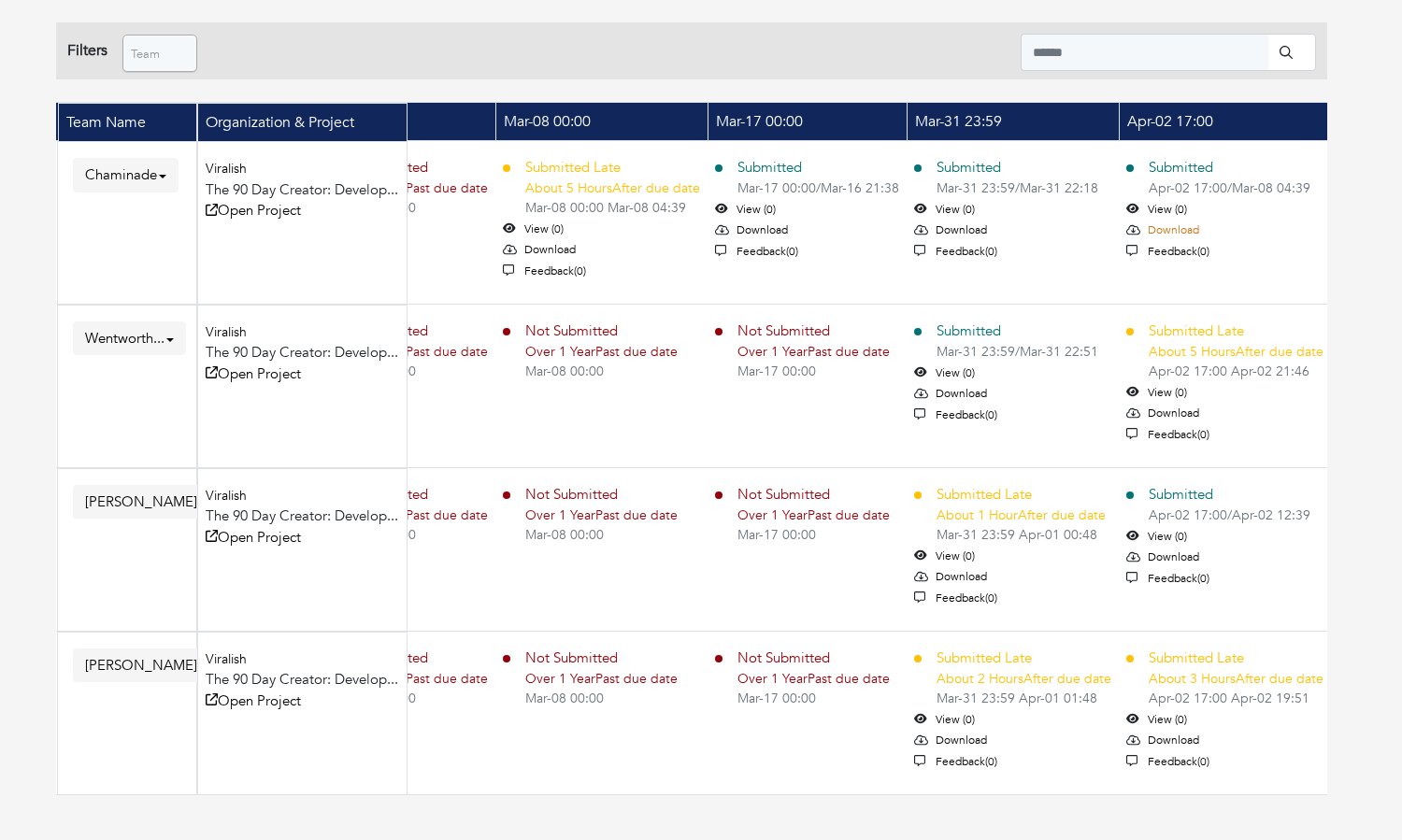
click at [1182, 225] on link "Download" at bounding box center [1173, 230] width 52 height 15
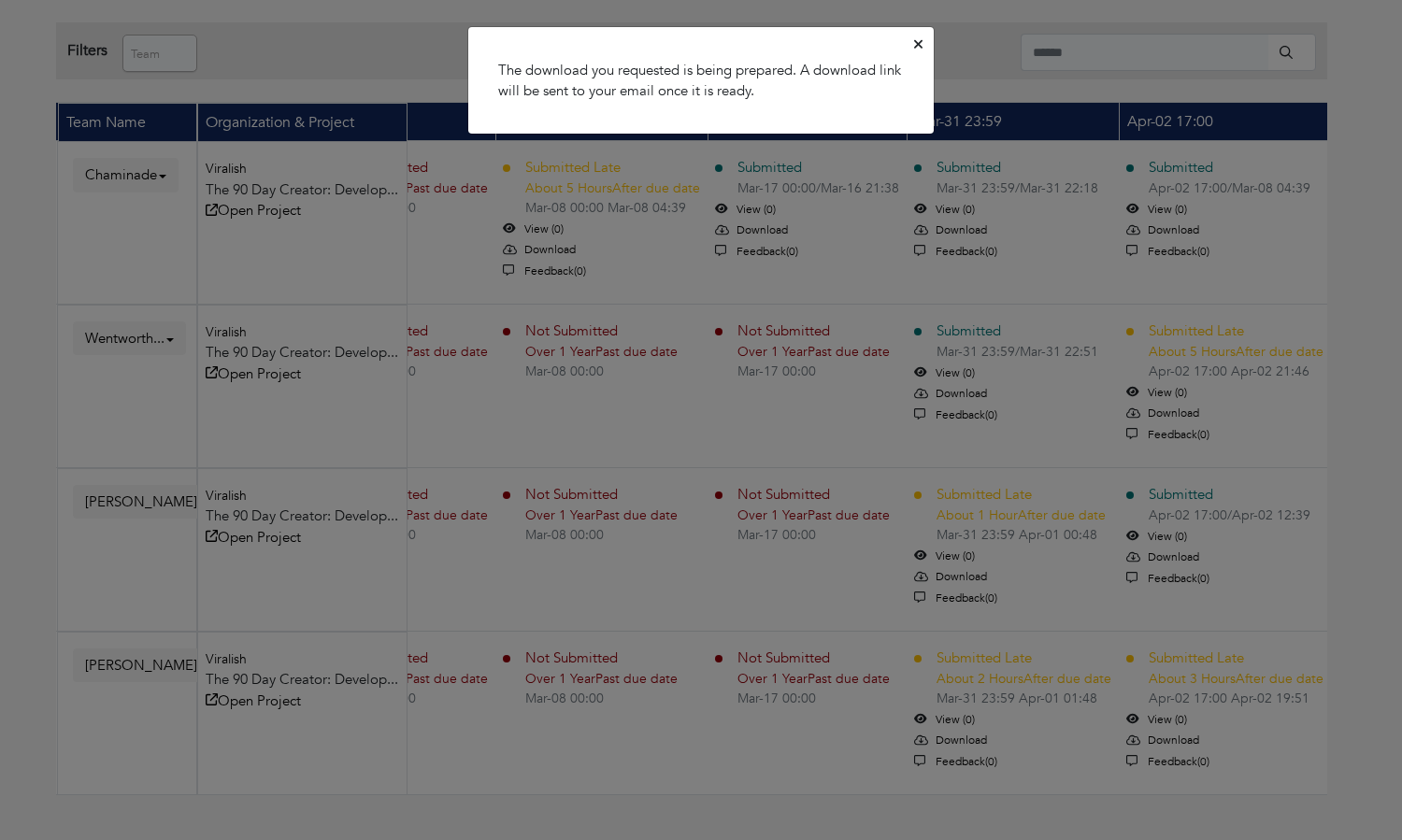
click at [914, 43] on icon "Close" at bounding box center [917, 44] width 8 height 14
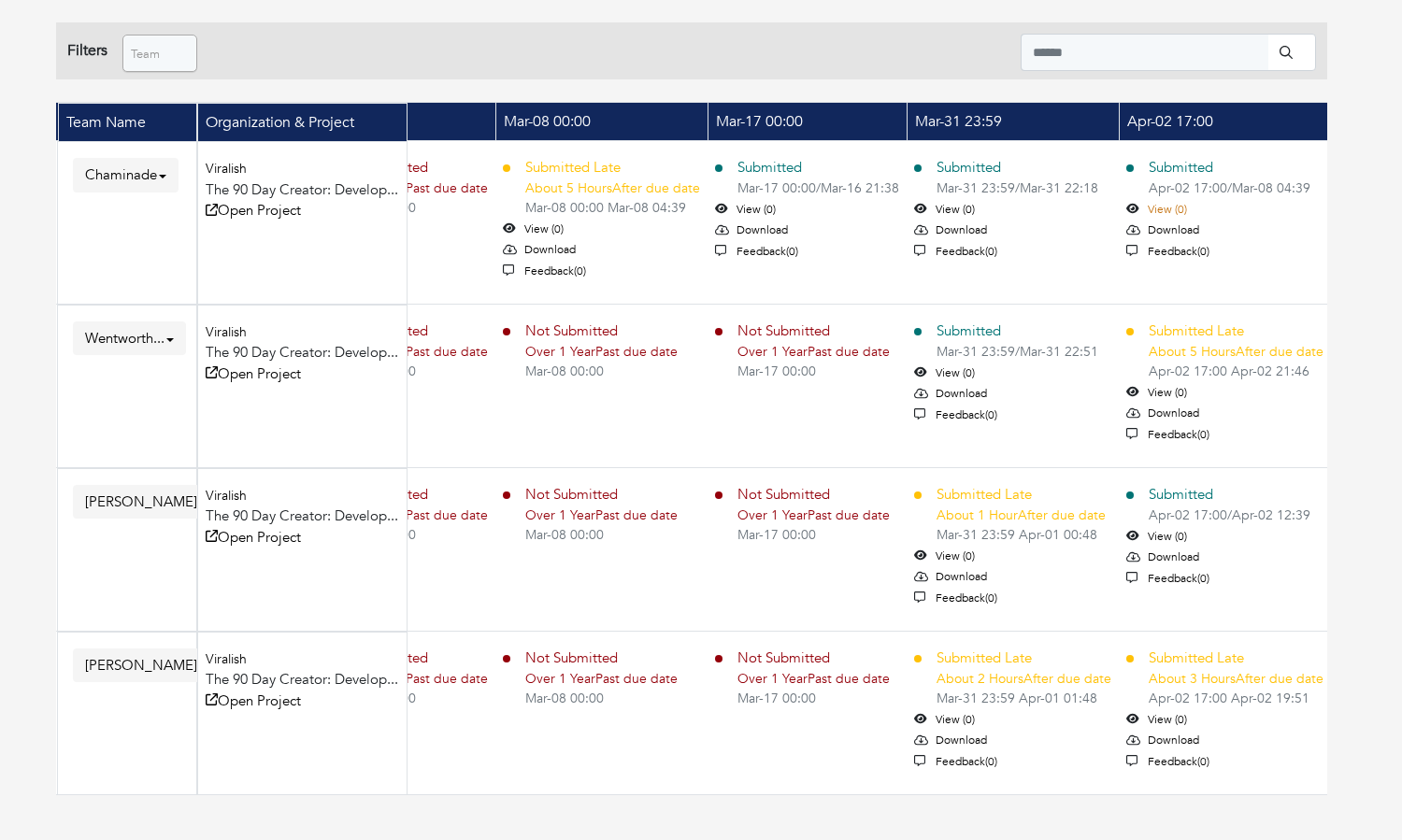
click at [1169, 210] on link "View (0)" at bounding box center [1168, 209] width 39 height 15
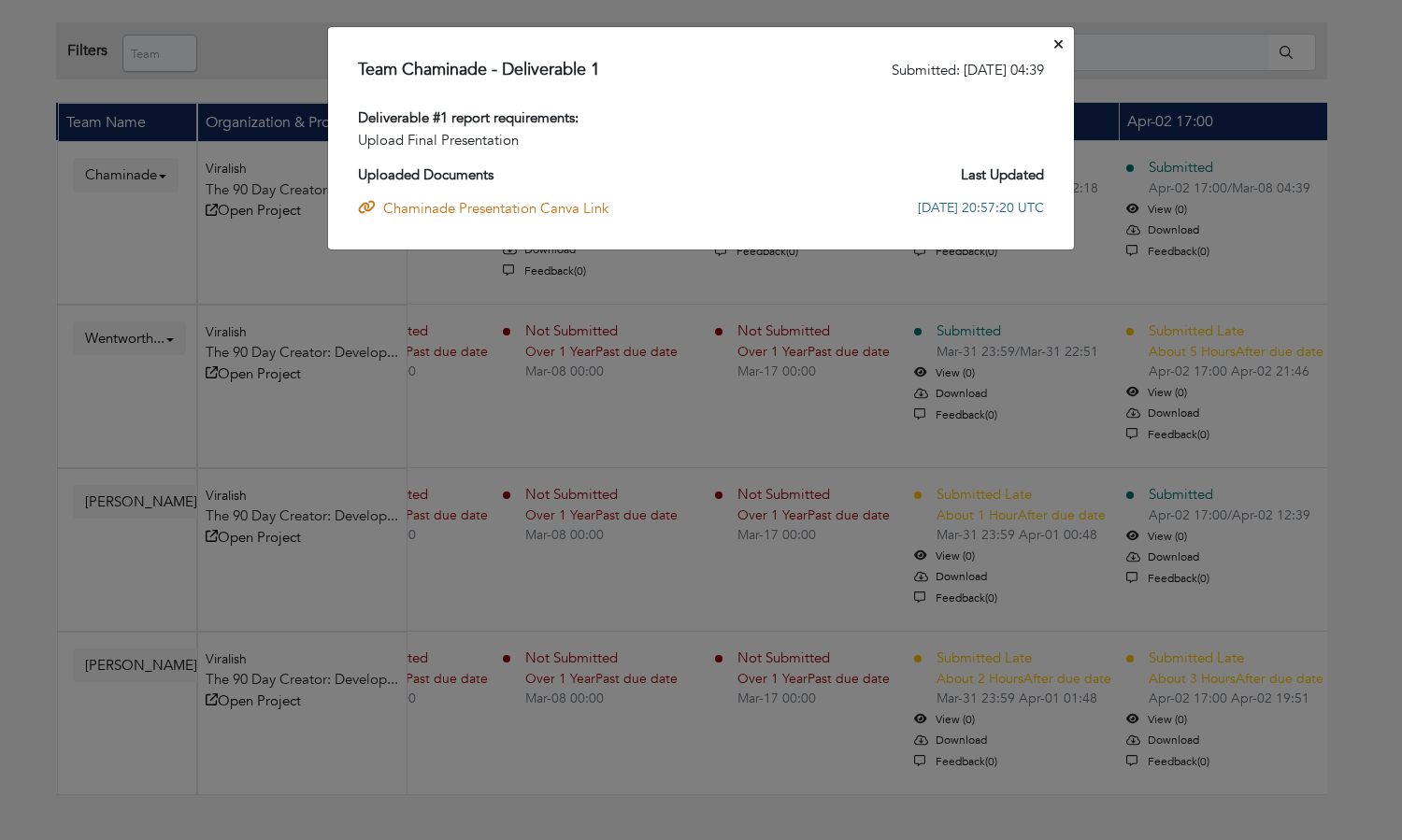
click at [503, 207] on link "Chaminade Presentation Canva Link" at bounding box center [483, 212] width 250 height 29
